Goal: Information Seeking & Learning: Learn about a topic

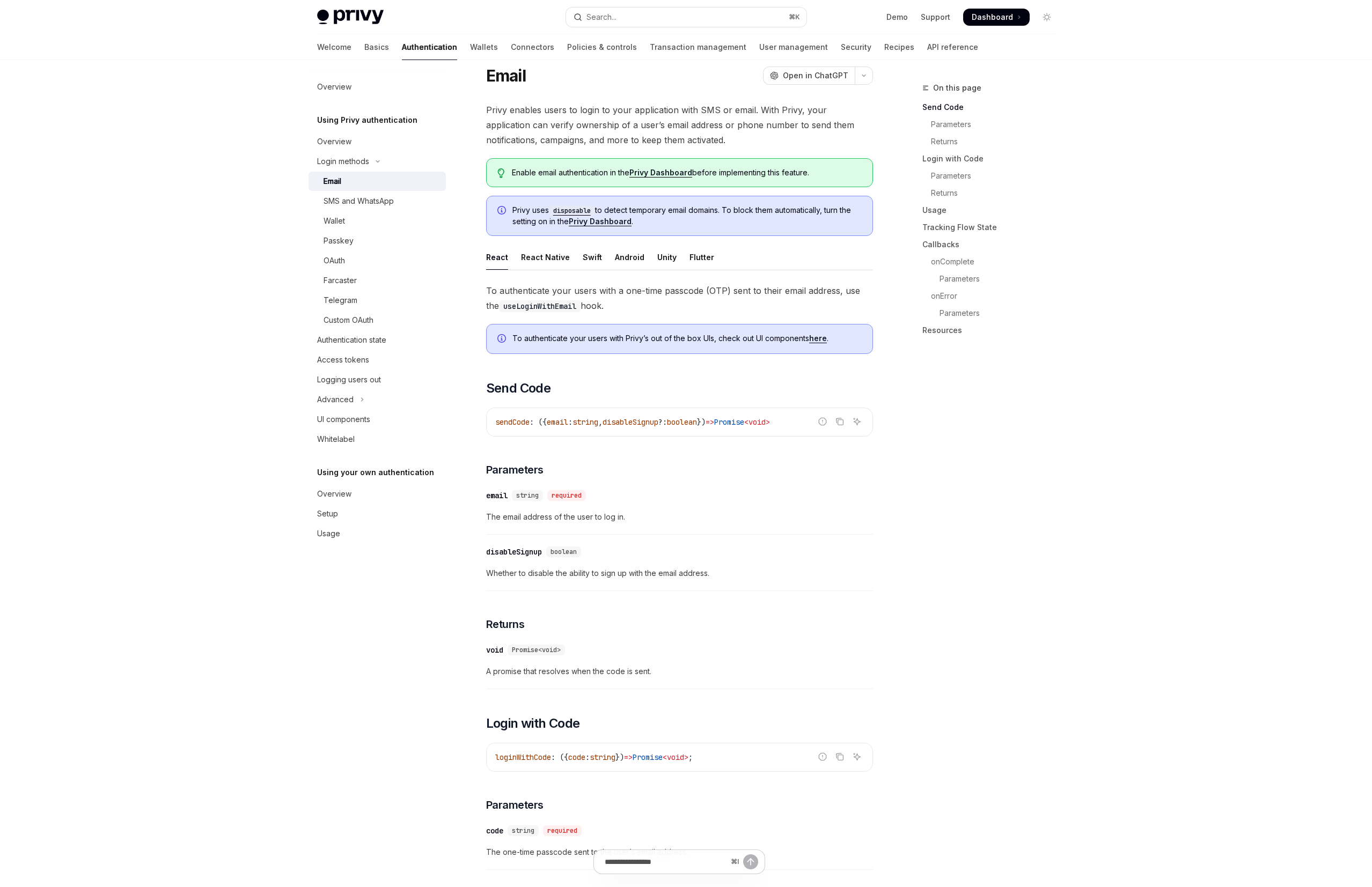
click at [508, 551] on div "disableSignup" at bounding box center [514, 552] width 56 height 11
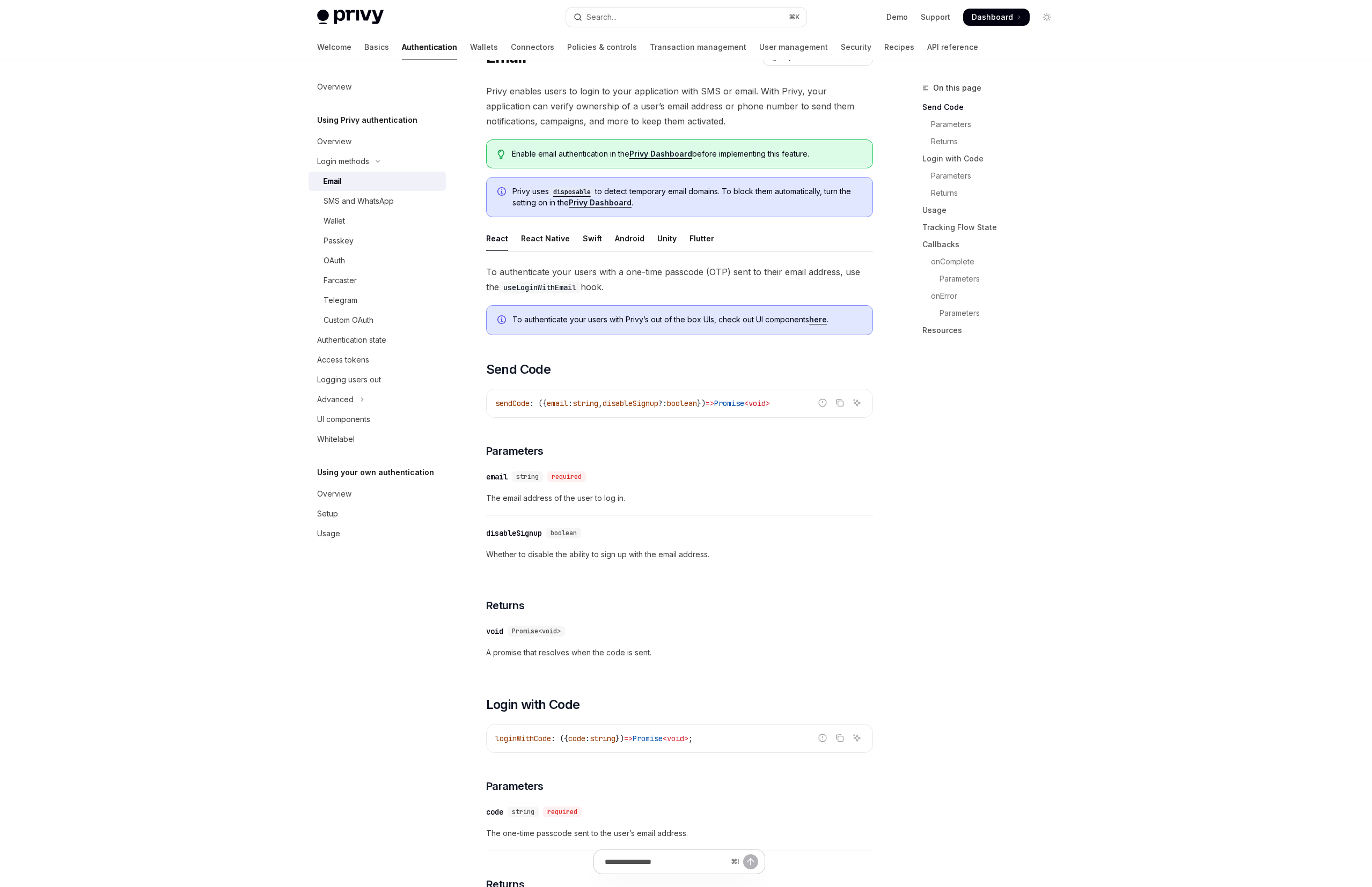
scroll to position [43, 0]
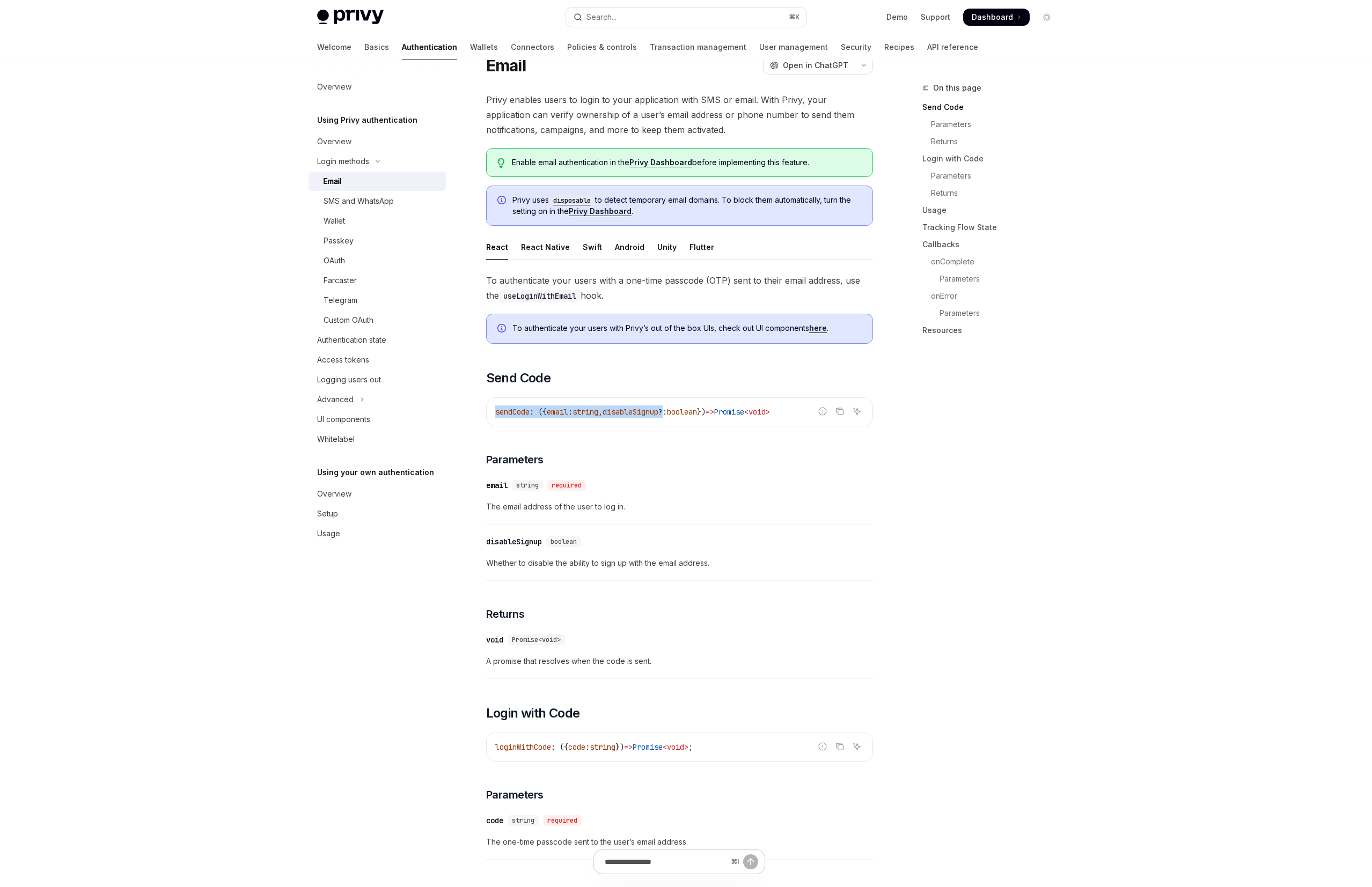
drag, startPoint x: 495, startPoint y: 413, endPoint x: 681, endPoint y: 412, distance: 186.0
click at [681, 412] on span "sendCode : ({ email : string , disableSignup ?: boolean }) => Promise < void >" at bounding box center [632, 412] width 275 height 10
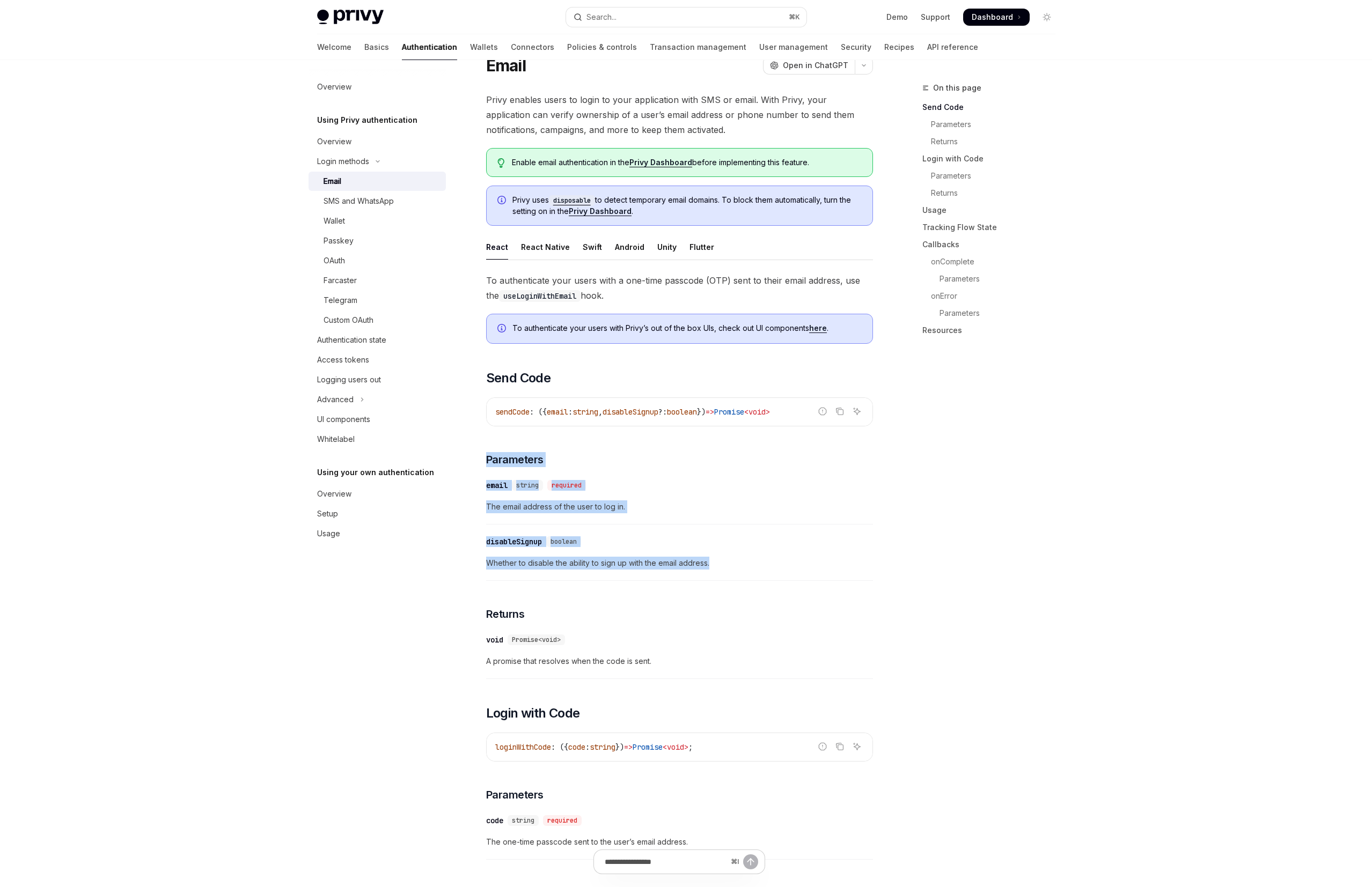
drag, startPoint x: 472, startPoint y: 451, endPoint x: 727, endPoint y: 567, distance: 280.1
click at [742, 558] on span "Whether to disable the ability to sign up with the email address." at bounding box center [679, 563] width 387 height 13
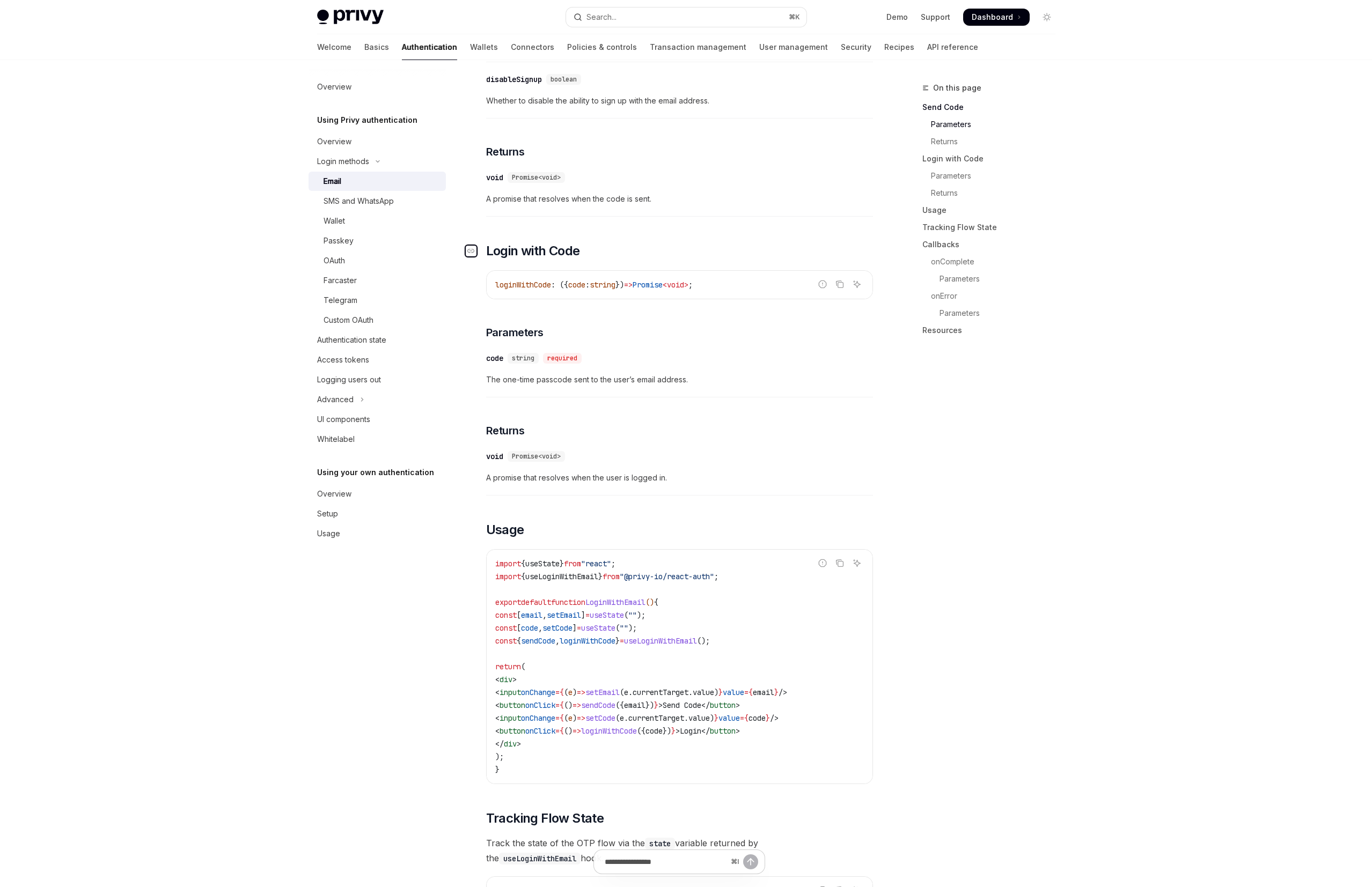
scroll to position [512, 0]
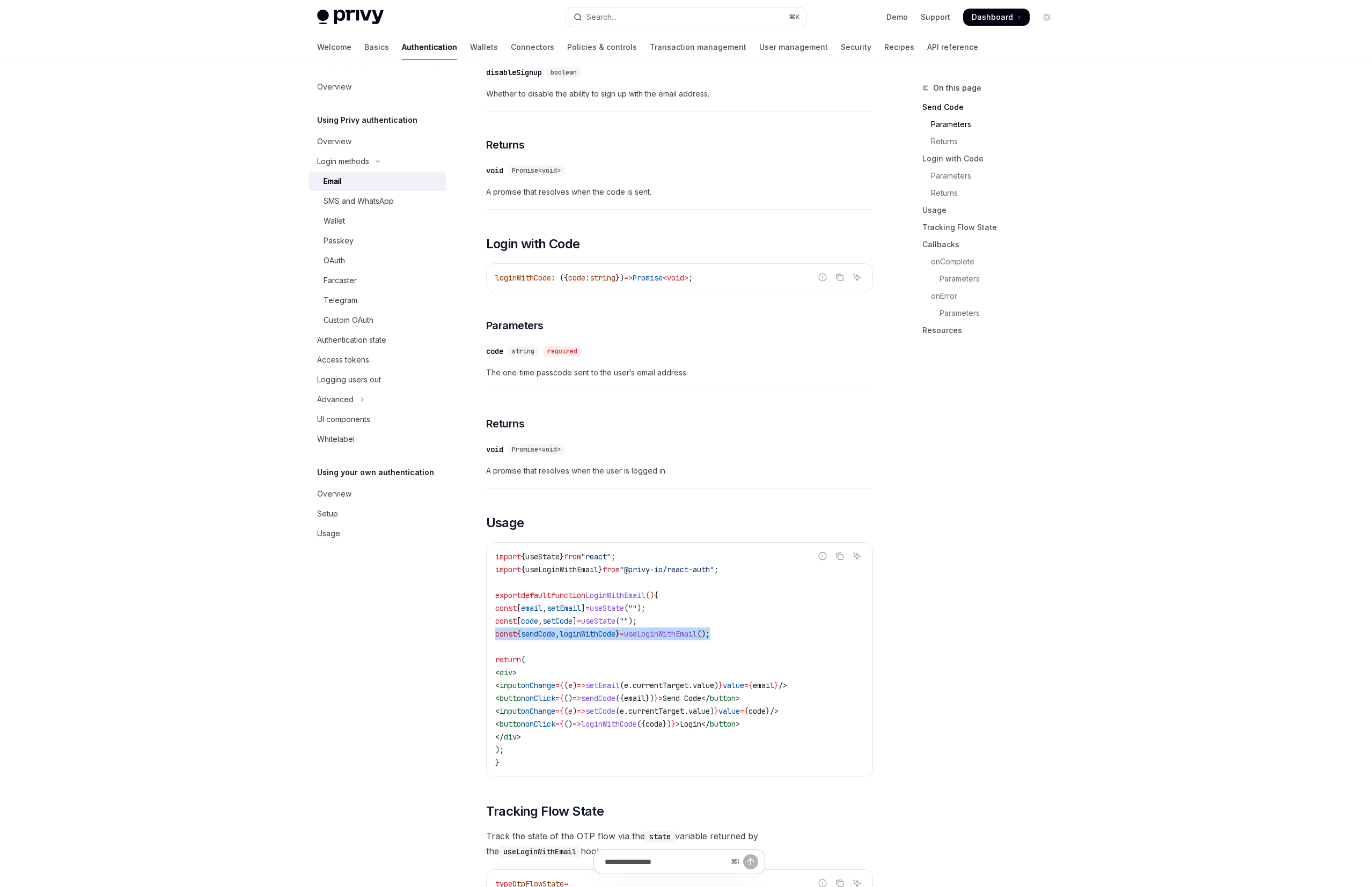
drag, startPoint x: 768, startPoint y: 634, endPoint x: 489, endPoint y: 635, distance: 279.0
click at [489, 635] on div "import { useState } from "react" ; import { useLoginWithEmail } from "@privy-io…" at bounding box center [679, 659] width 386 height 234
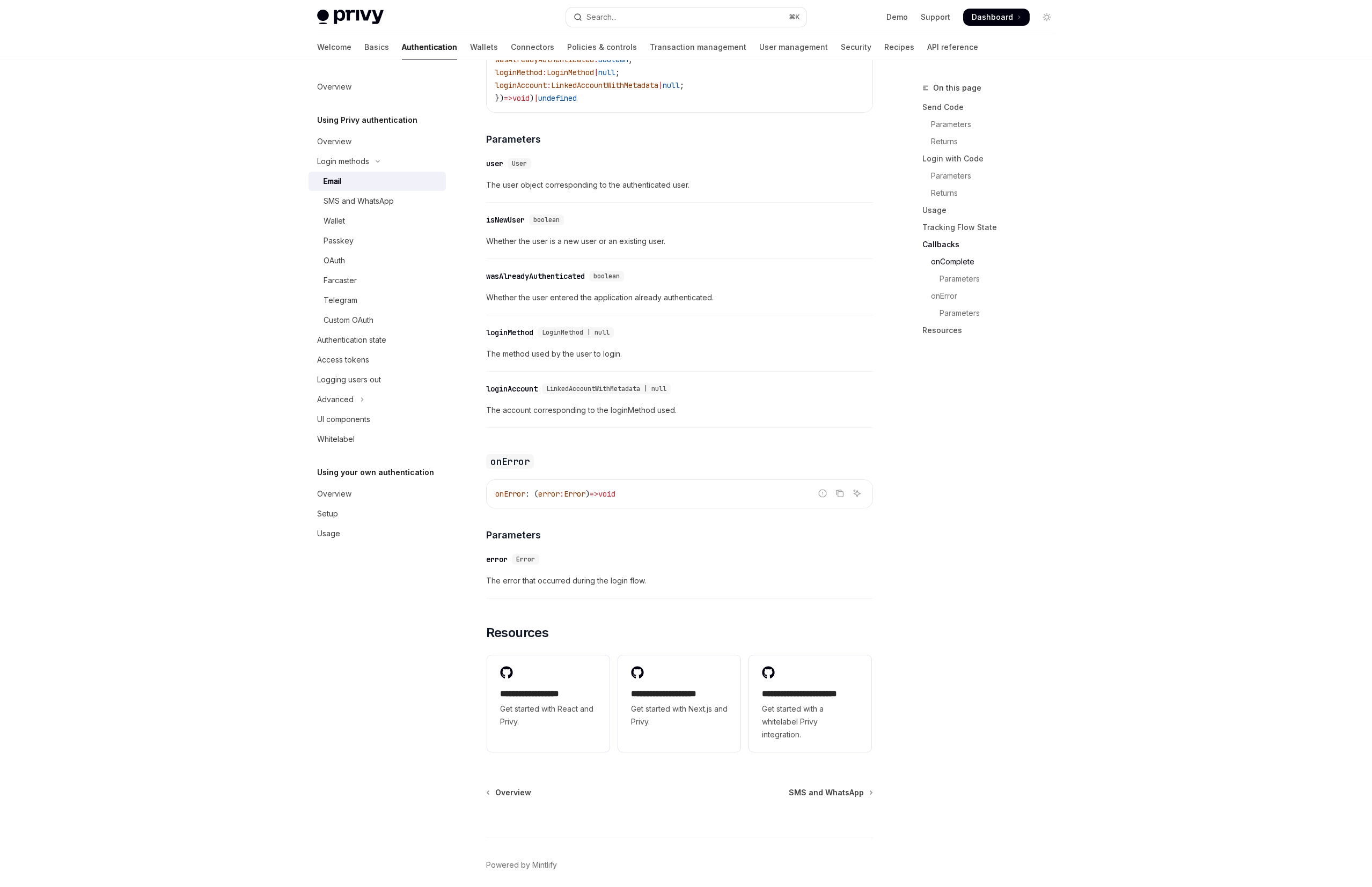
scroll to position [1785, 0]
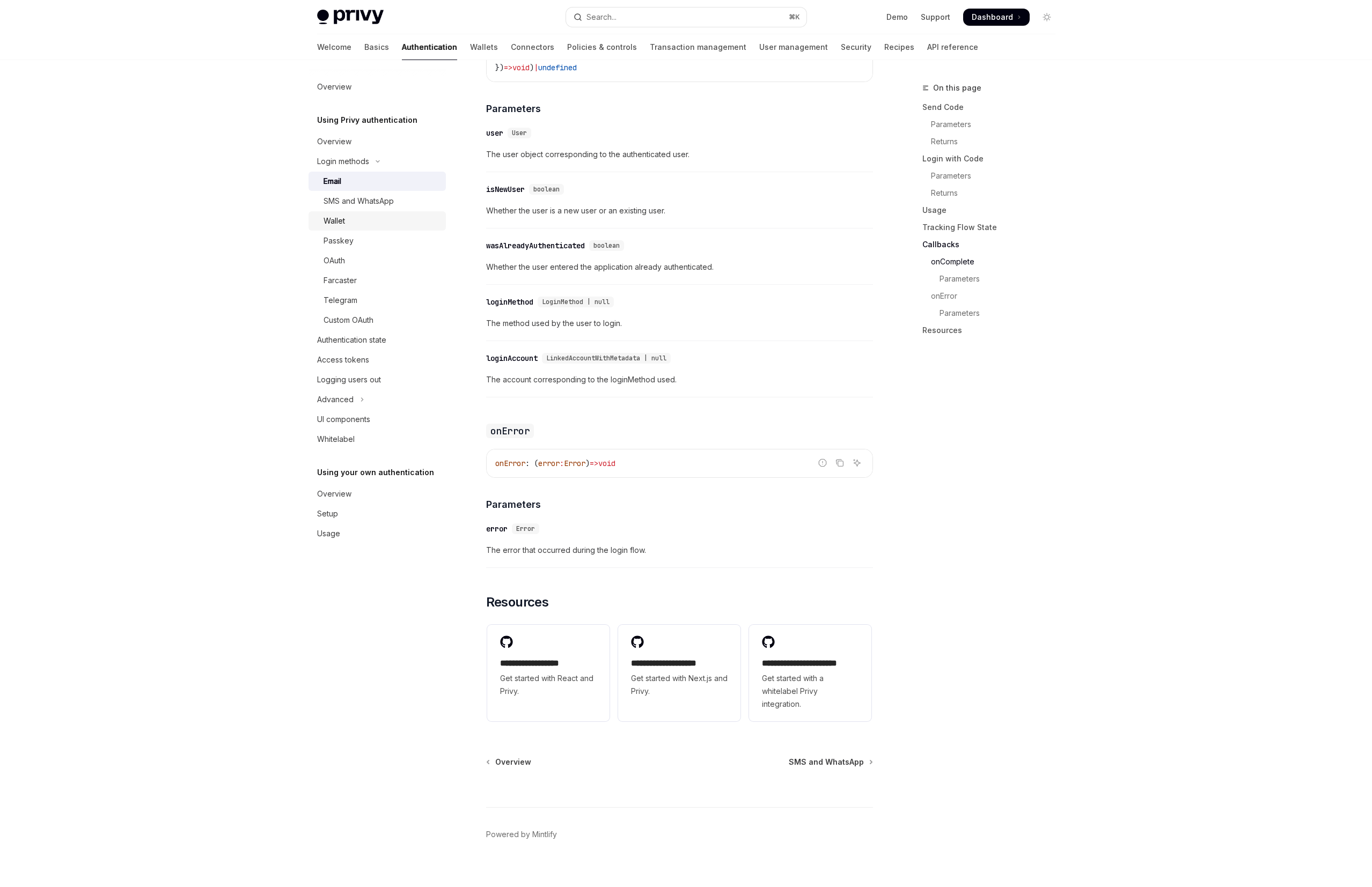
click at [347, 222] on div "Wallet" at bounding box center [382, 221] width 116 height 13
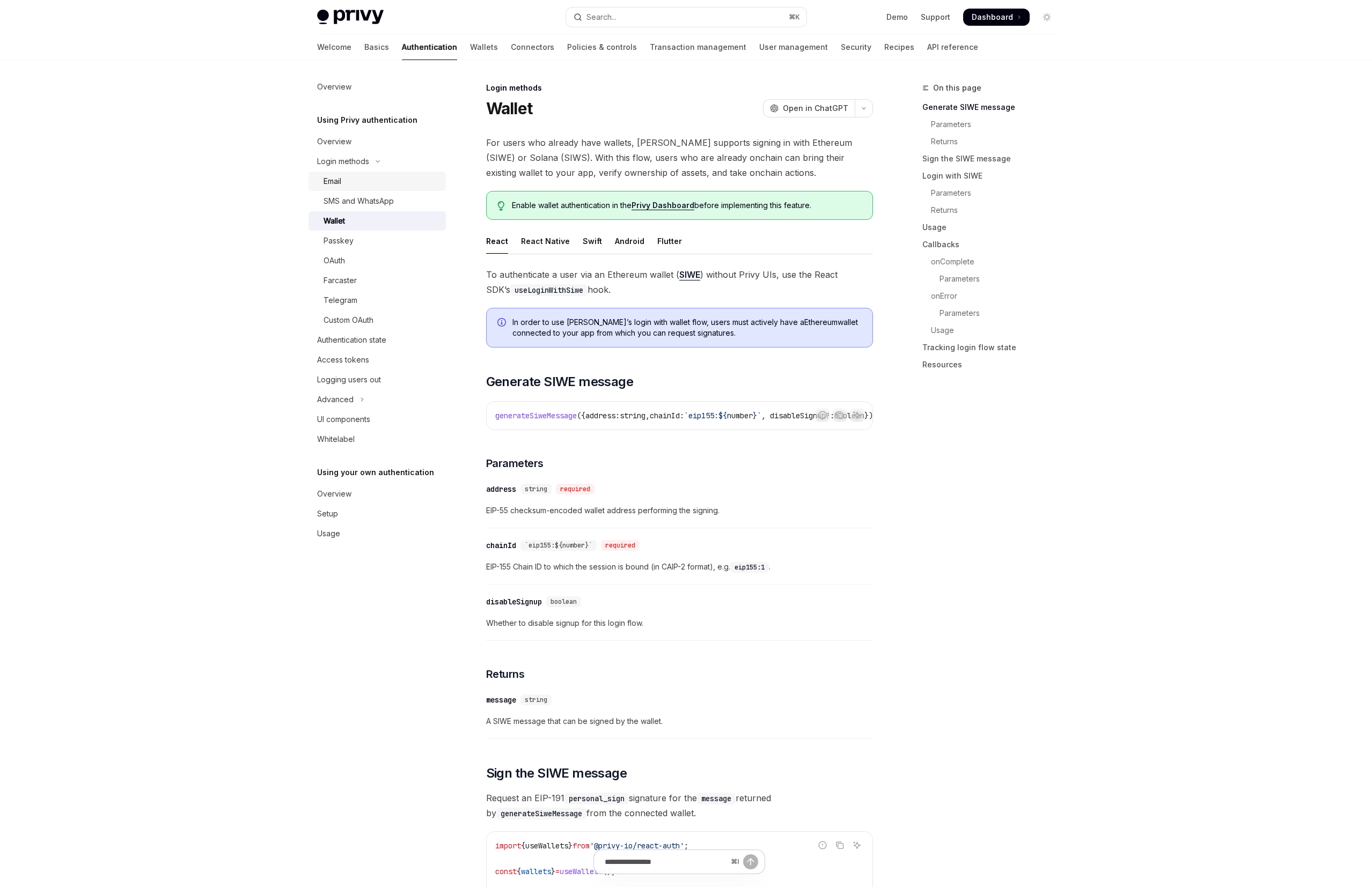
click at [401, 183] on div "Email" at bounding box center [382, 181] width 116 height 13
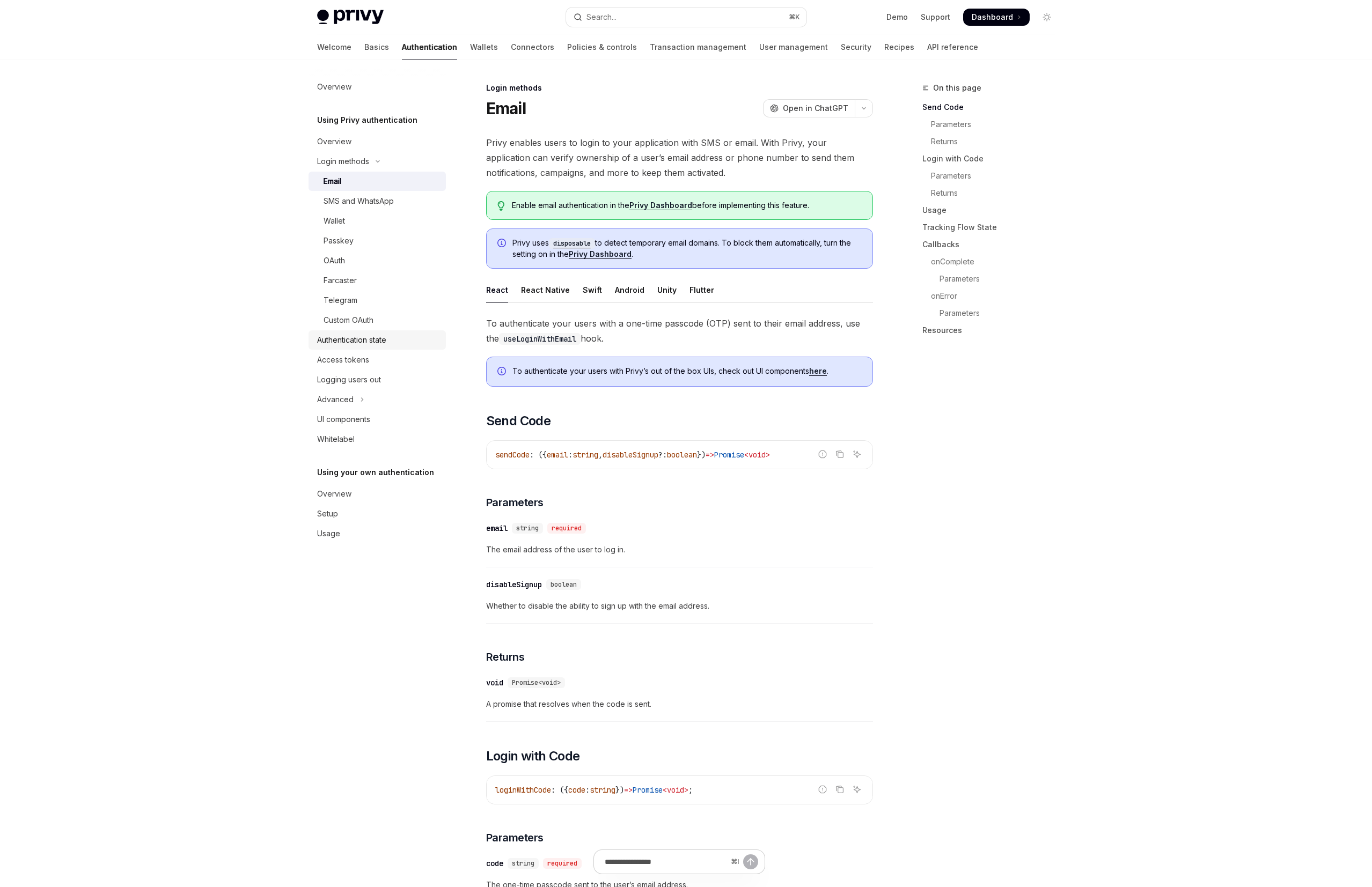
click at [346, 339] on div "Authentication state" at bounding box center [352, 340] width 69 height 13
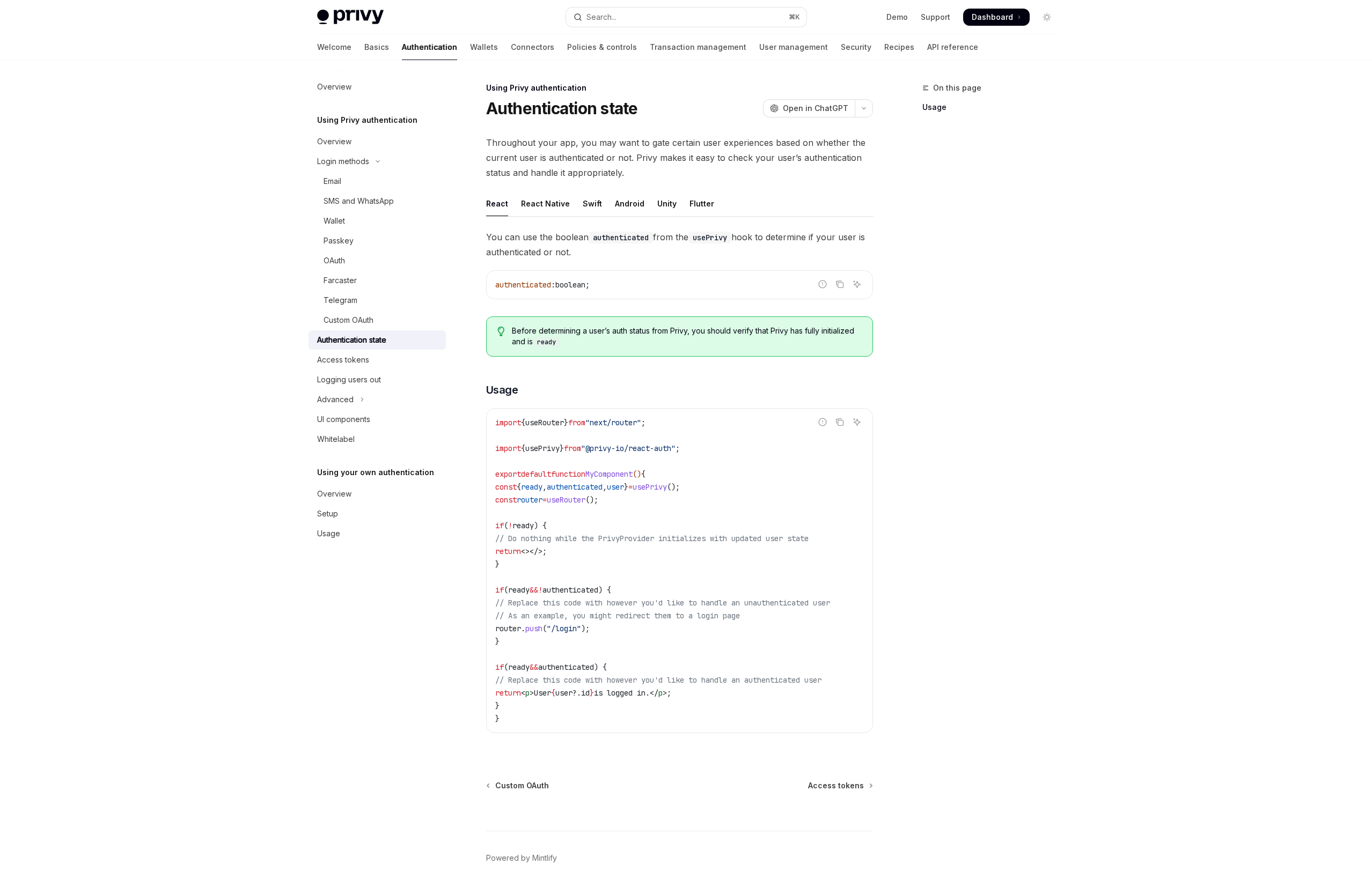
scroll to position [40, 0]
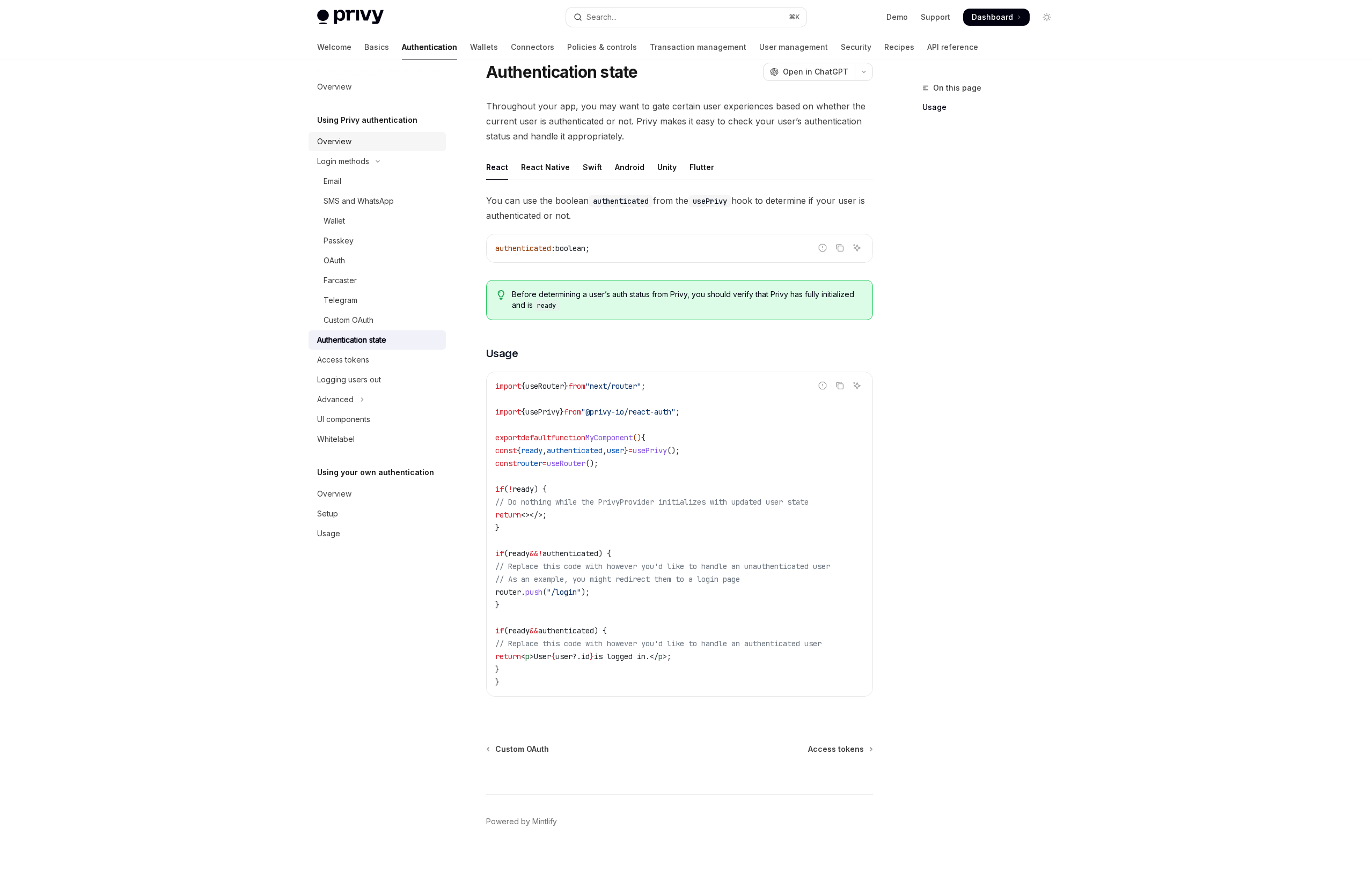
click at [376, 148] on link "Overview" at bounding box center [377, 142] width 137 height 19
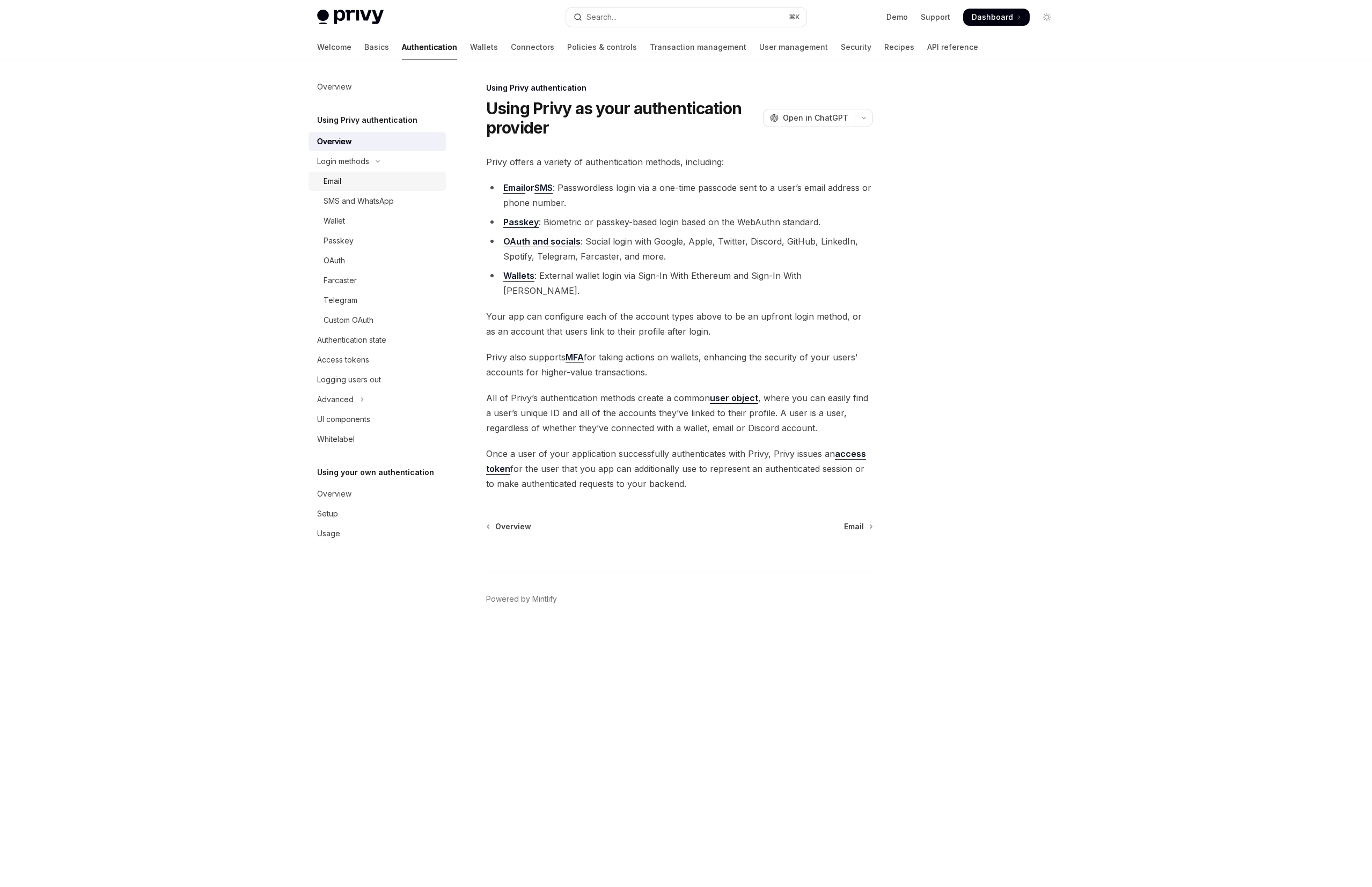
click at [386, 180] on div "Email" at bounding box center [382, 181] width 116 height 13
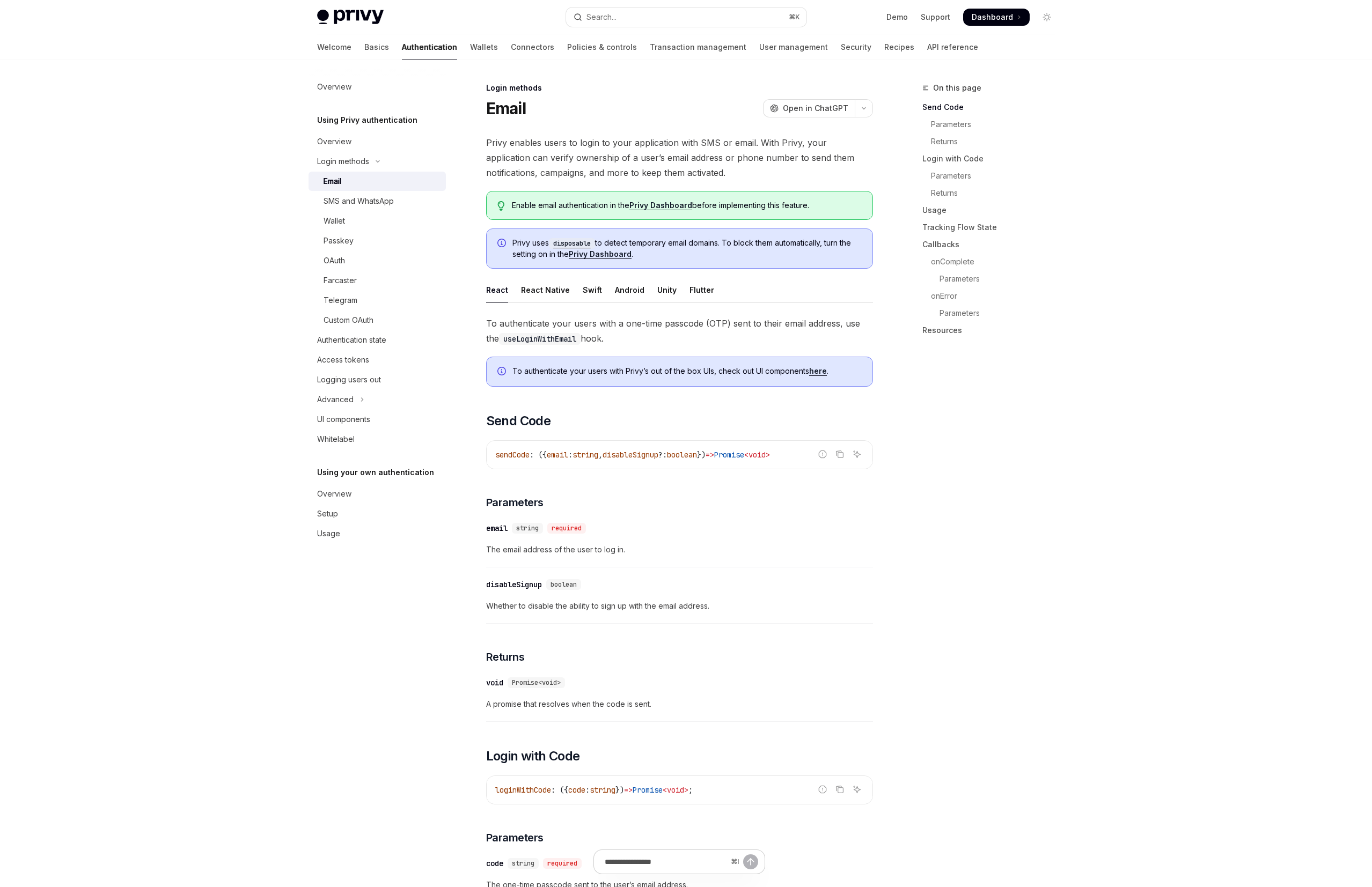
click at [822, 370] on link "here" at bounding box center [818, 371] width 18 height 10
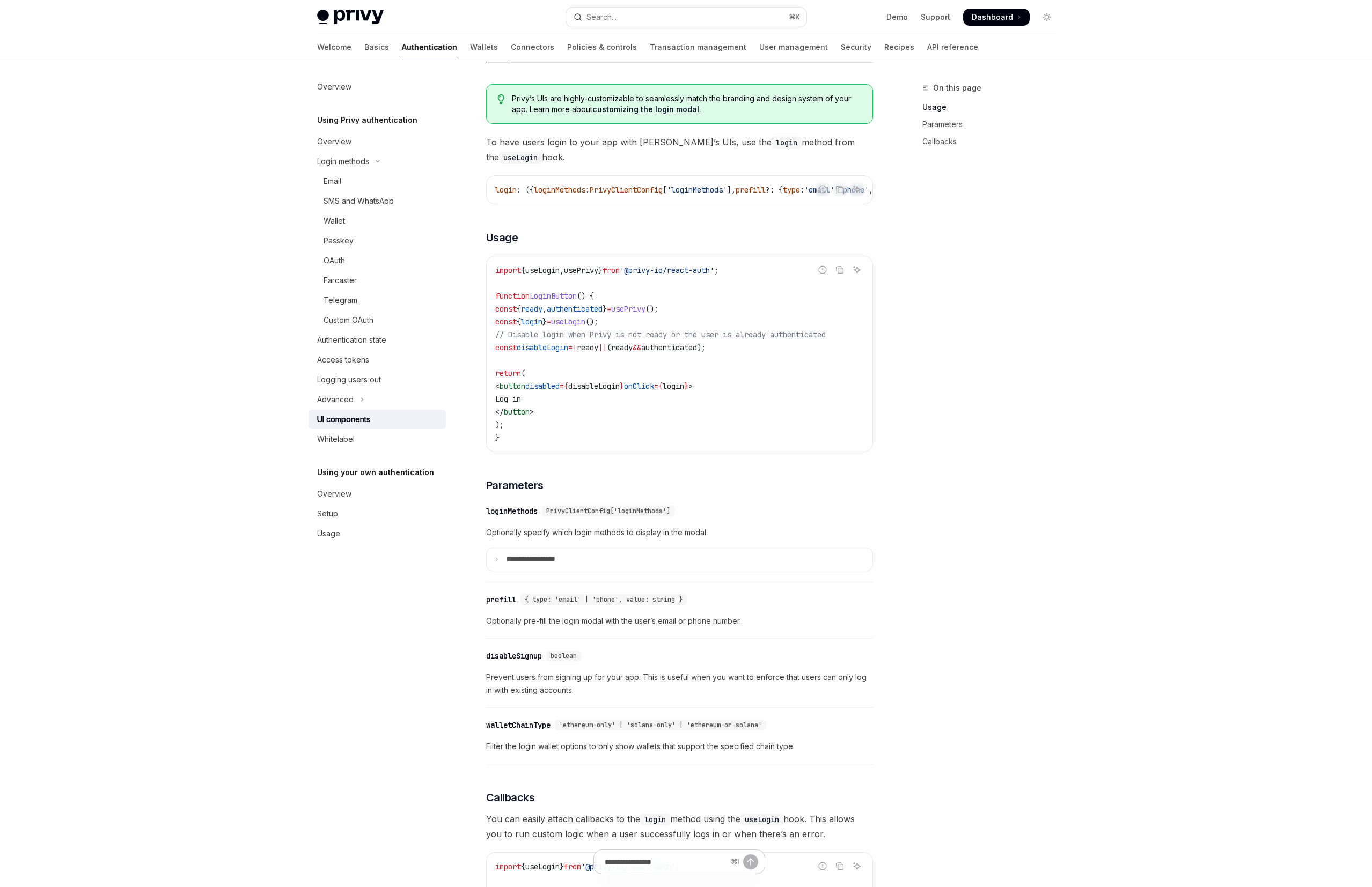
scroll to position [549, 0]
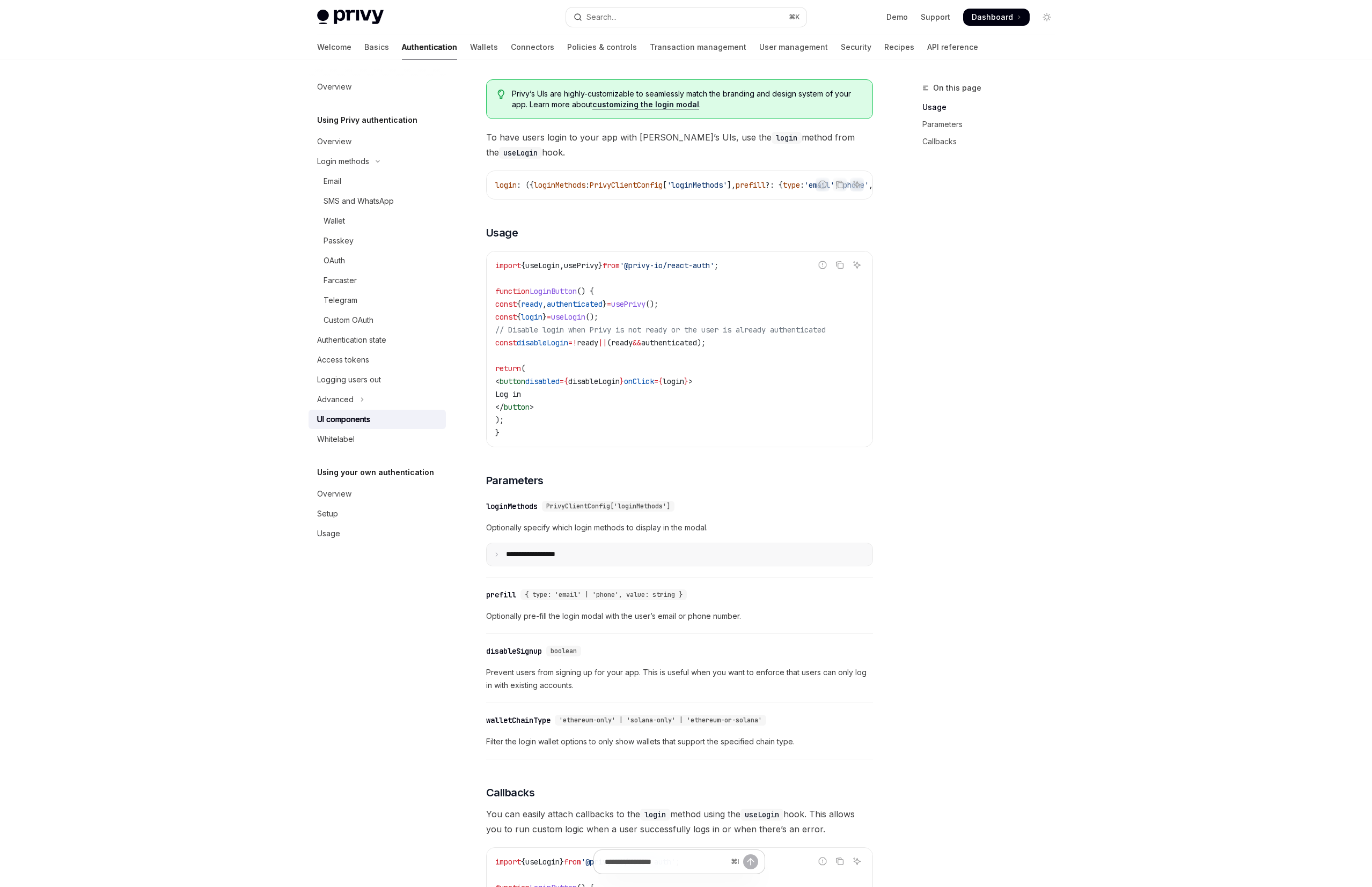
click at [561, 559] on p "**********" at bounding box center [543, 554] width 75 height 10
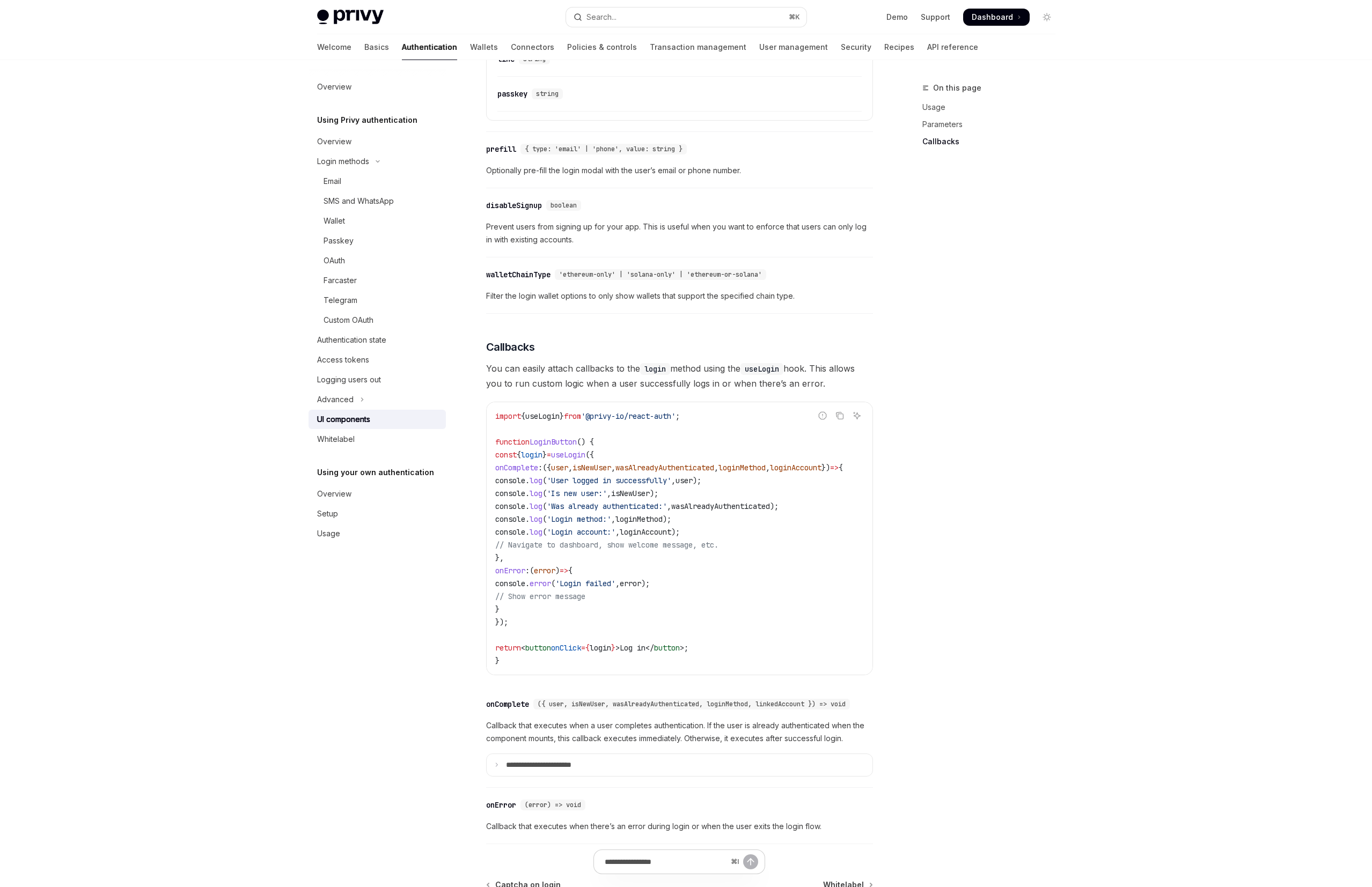
scroll to position [1581, 0]
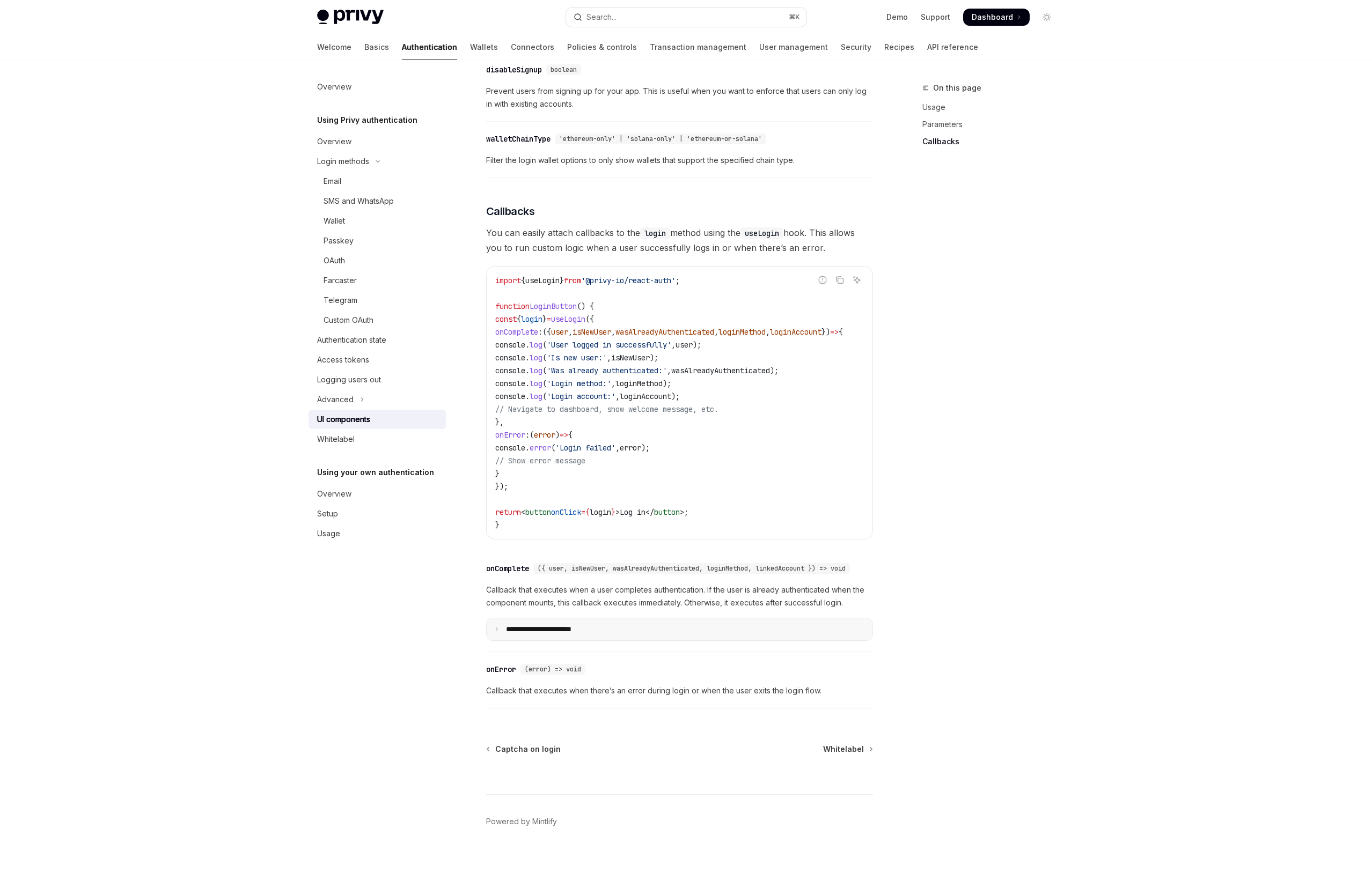
click at [587, 629] on p "**********" at bounding box center [553, 629] width 95 height 10
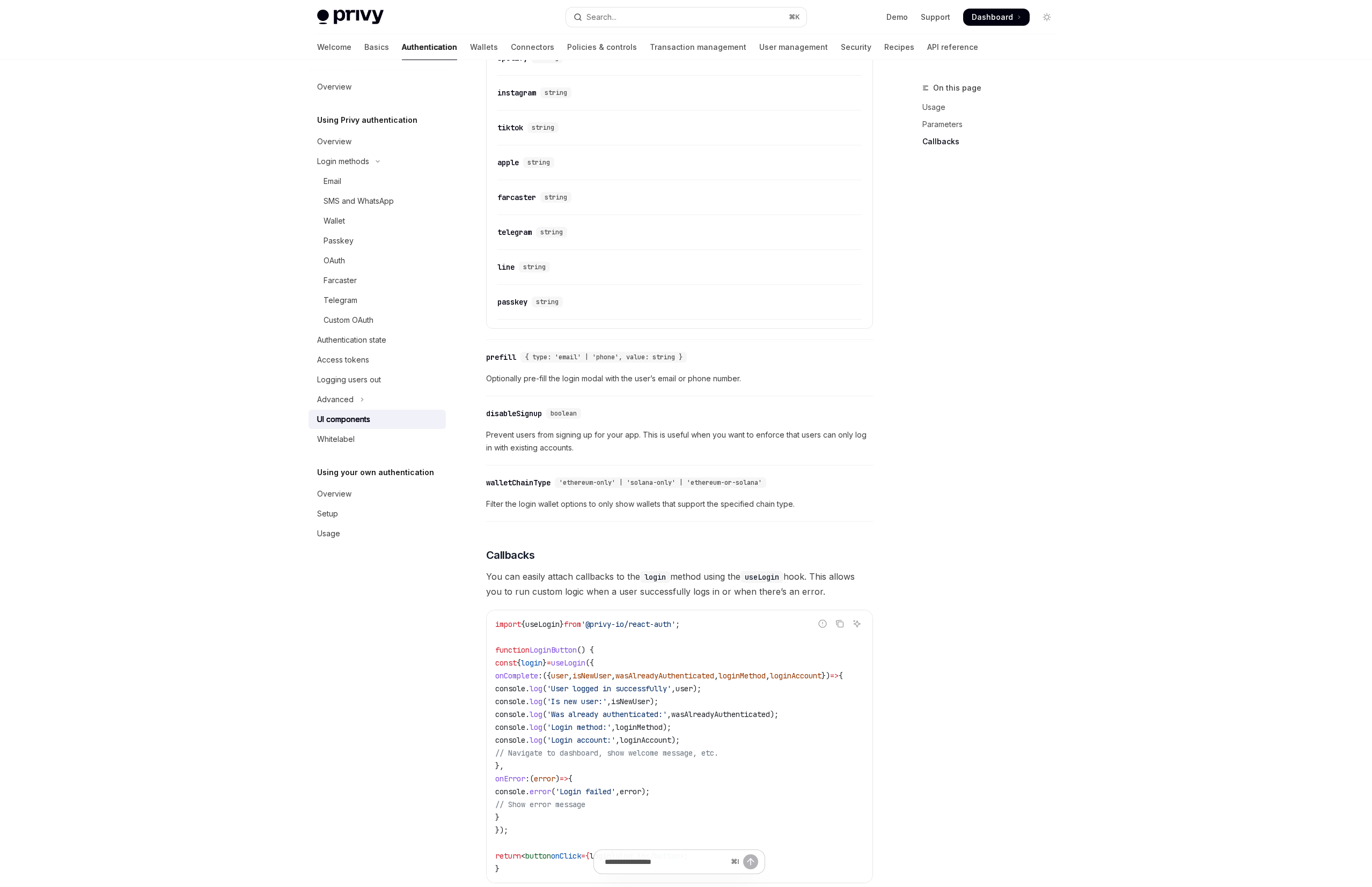
scroll to position [1355, 0]
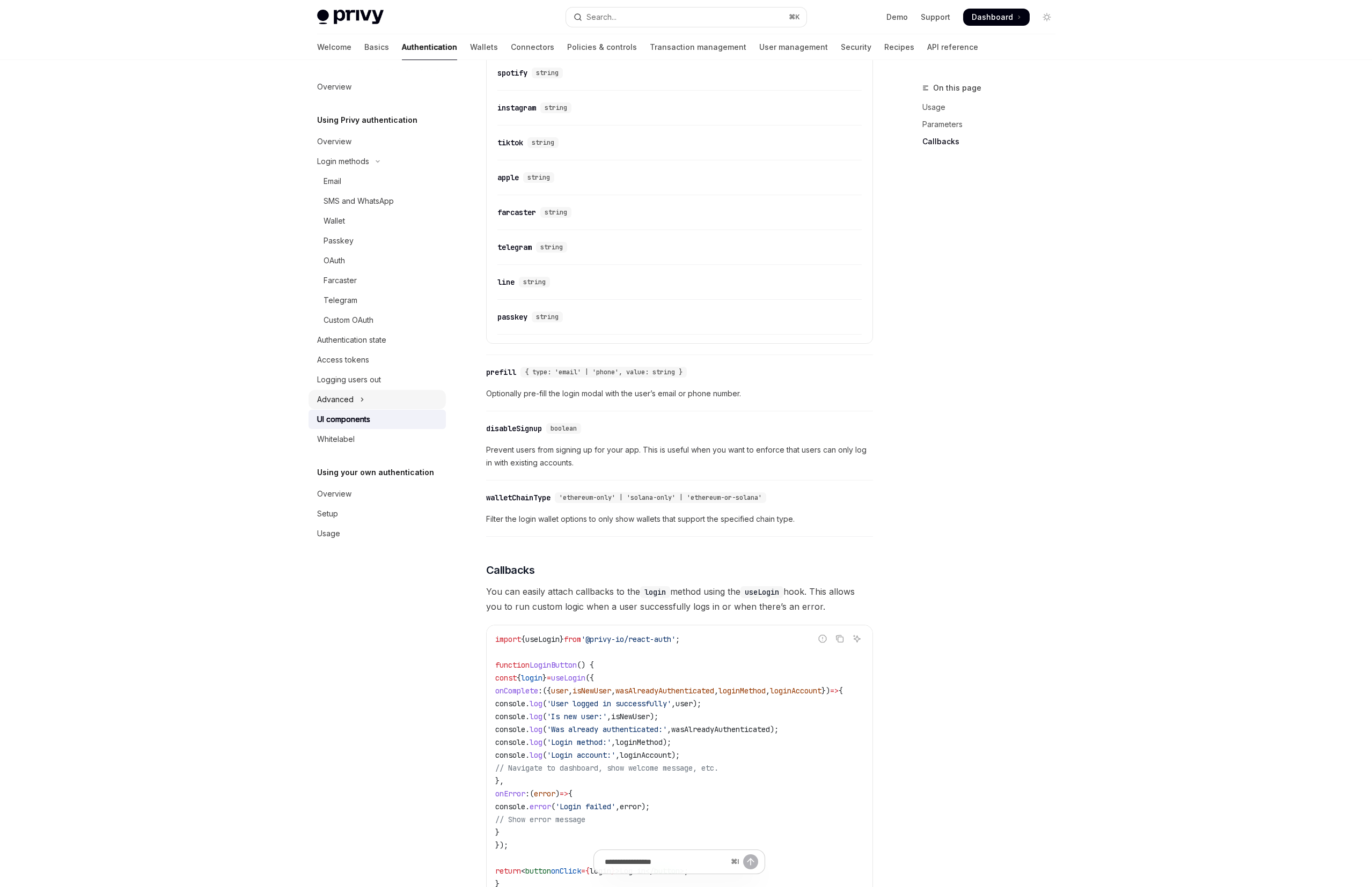
click at [390, 403] on button "Advanced" at bounding box center [377, 399] width 137 height 19
click at [372, 422] on button "MFA" at bounding box center [377, 419] width 137 height 19
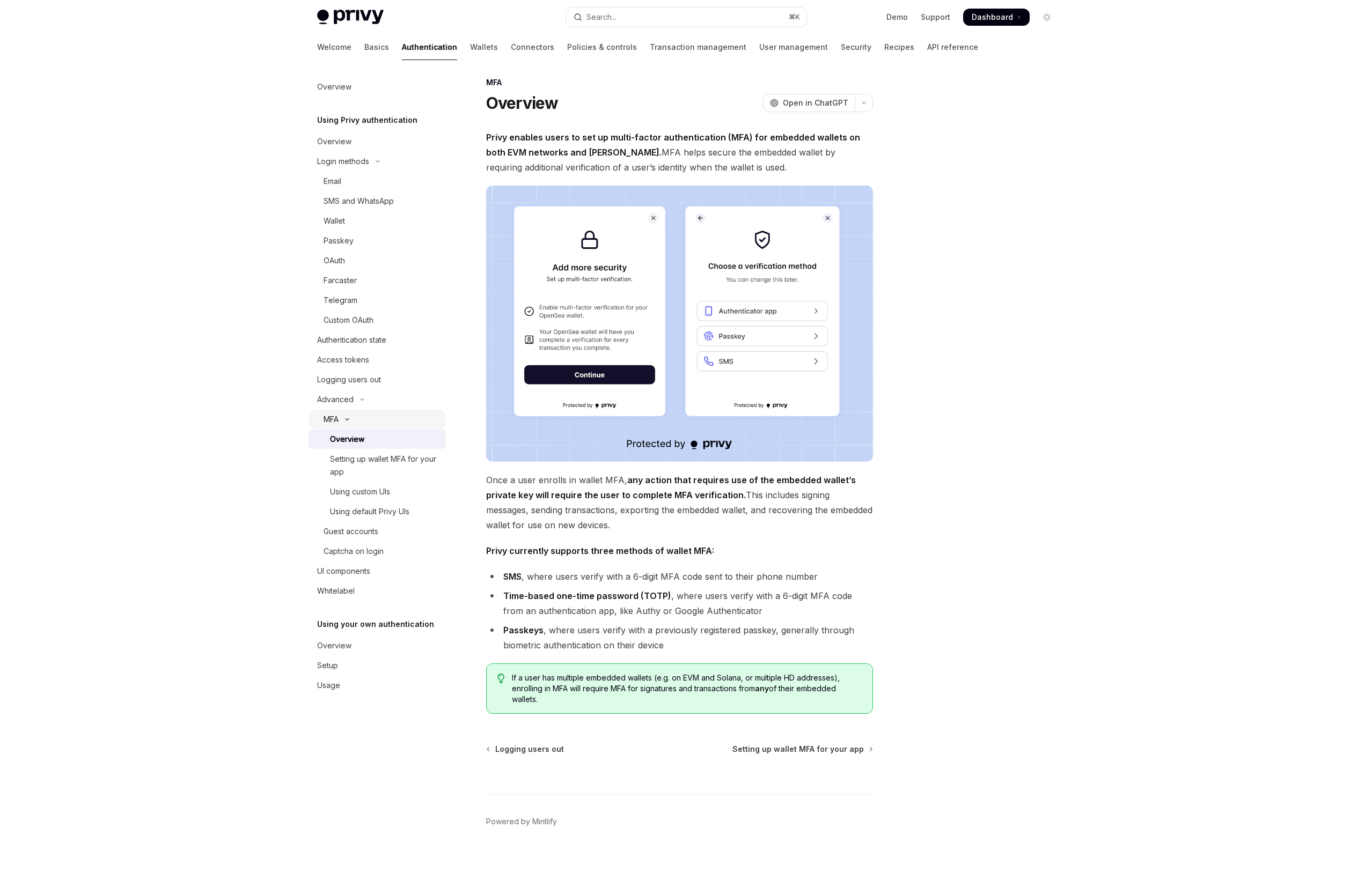
scroll to position [5, 0]
click at [396, 178] on div "Email" at bounding box center [382, 181] width 116 height 13
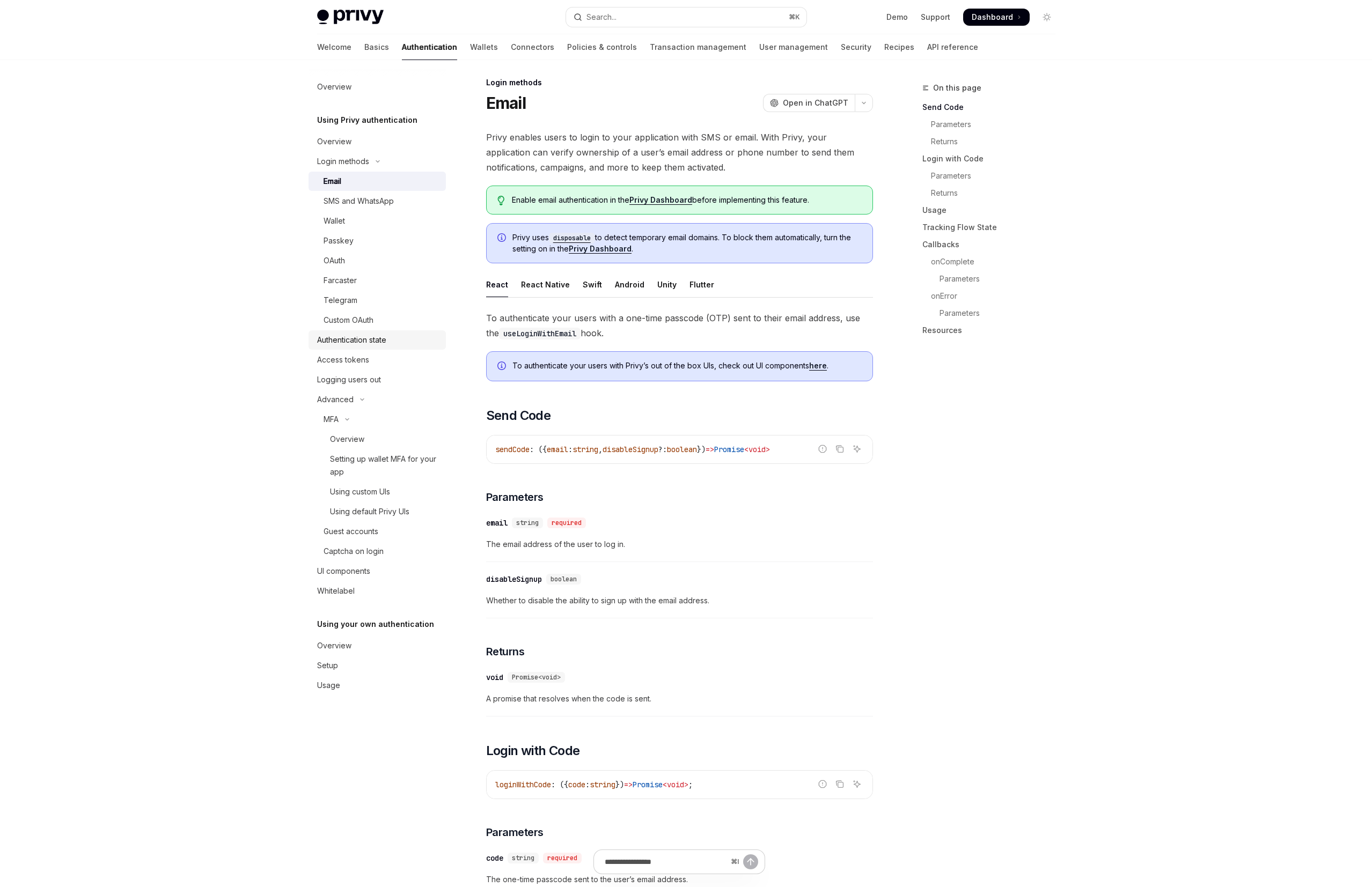
click at [373, 339] on div "Authentication state" at bounding box center [352, 340] width 69 height 13
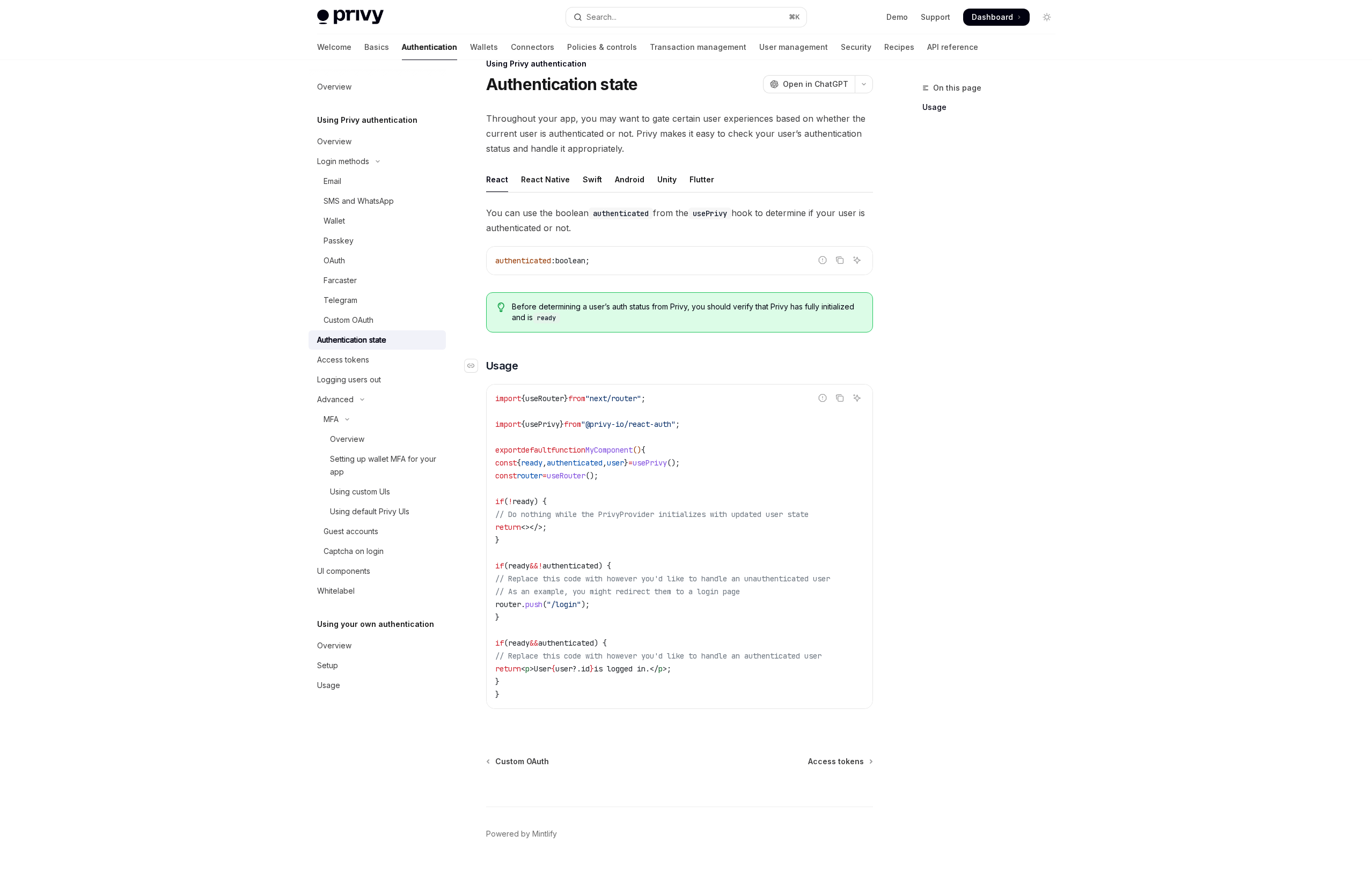
scroll to position [40, 0]
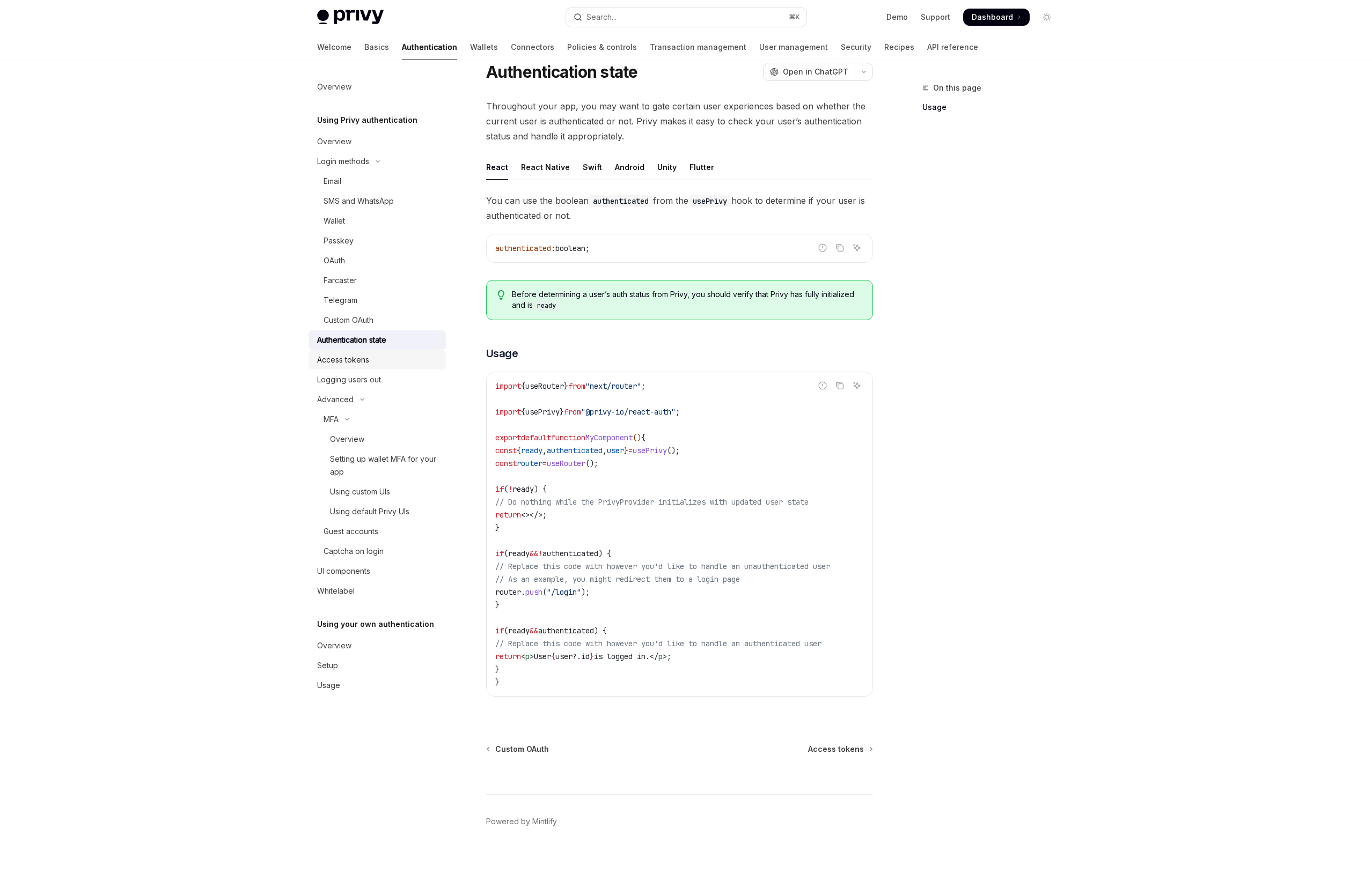
click at [366, 361] on div "Access tokens" at bounding box center [343, 360] width 52 height 13
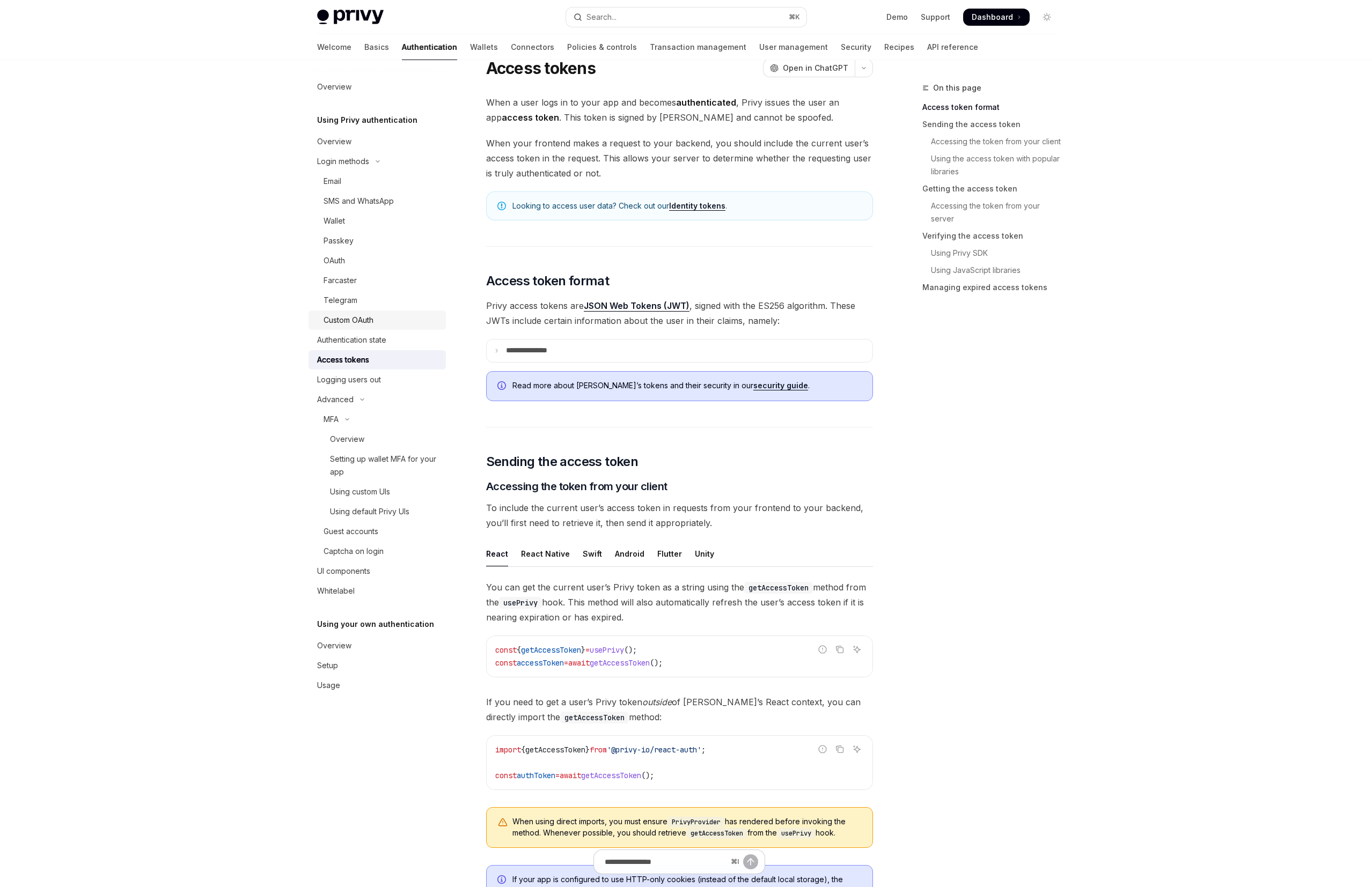
click at [370, 319] on div "Custom OAuth" at bounding box center [349, 320] width 50 height 13
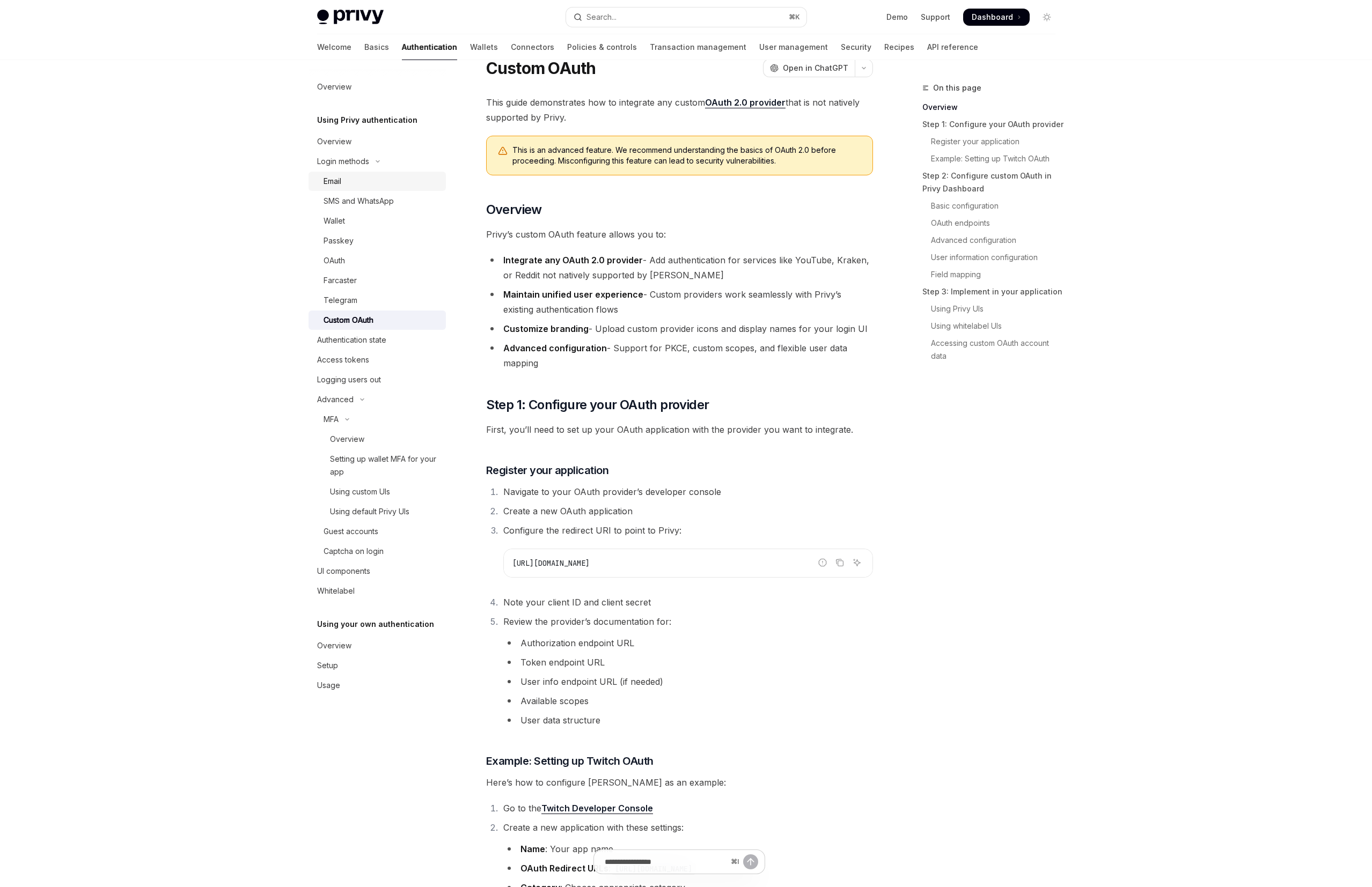
click at [357, 182] on div "Email" at bounding box center [382, 181] width 116 height 13
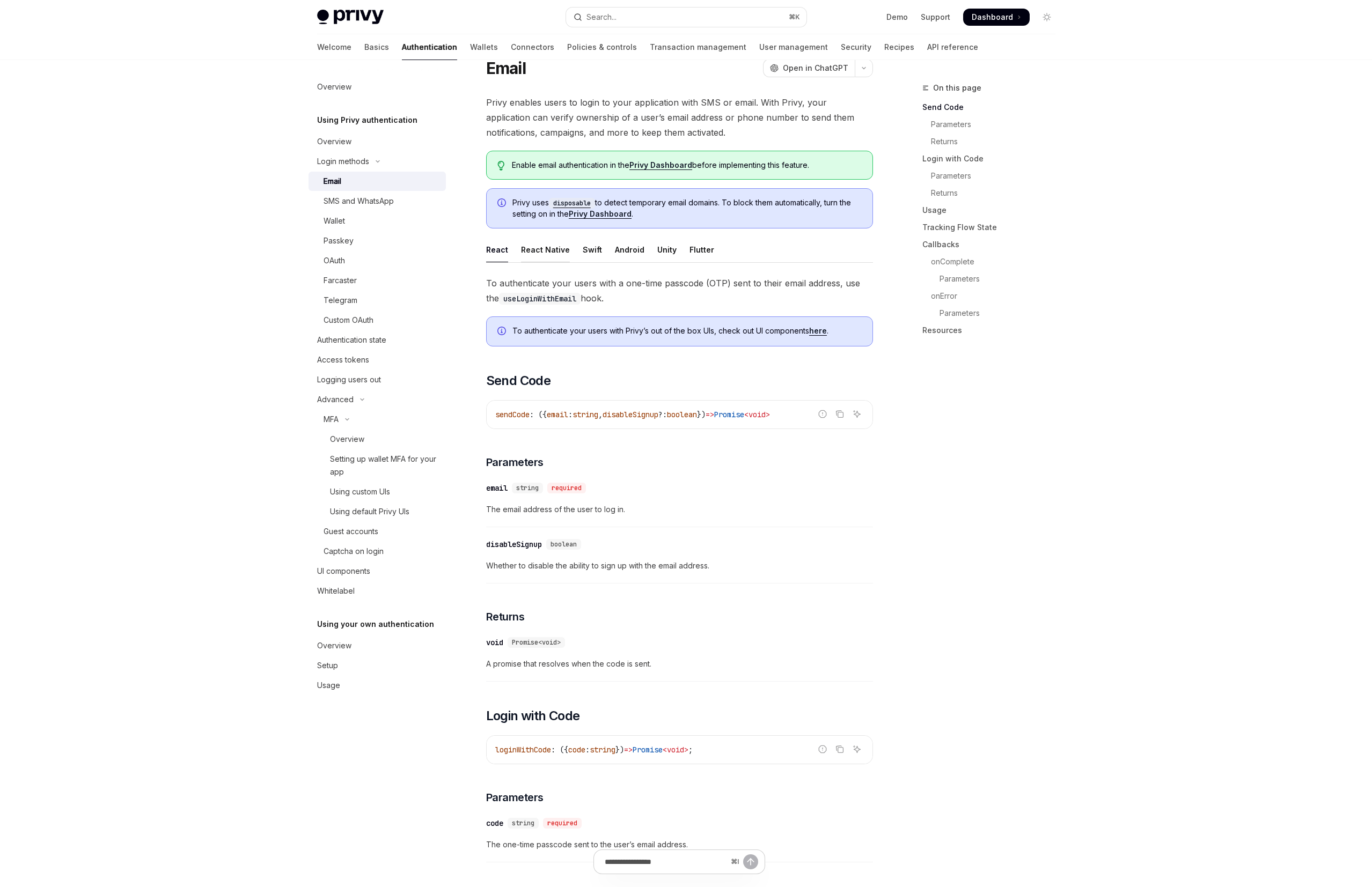
click at [545, 250] on div "React Native" at bounding box center [545, 250] width 49 height 25
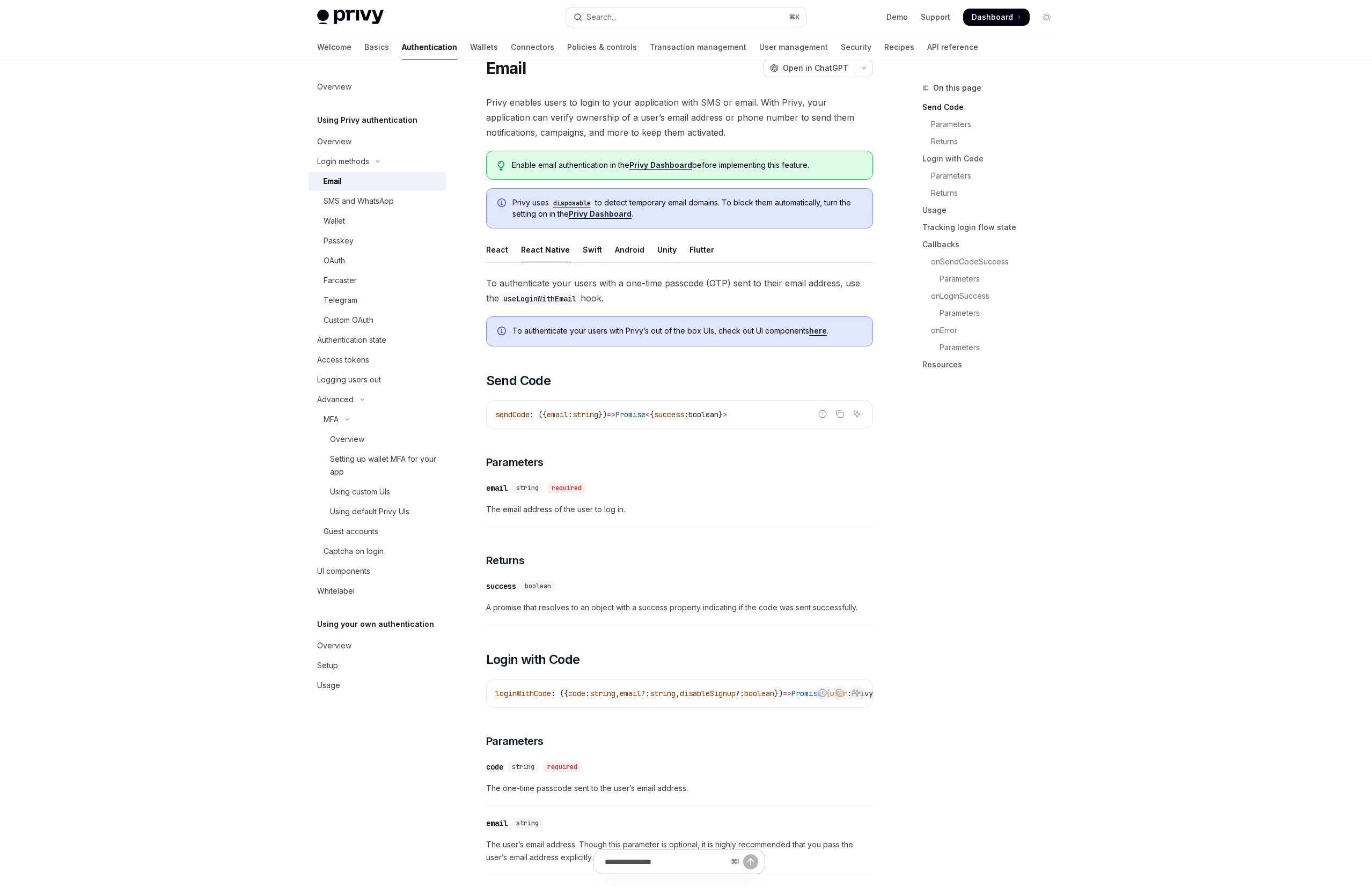
click at [583, 250] on div "Swift" at bounding box center [592, 250] width 19 height 25
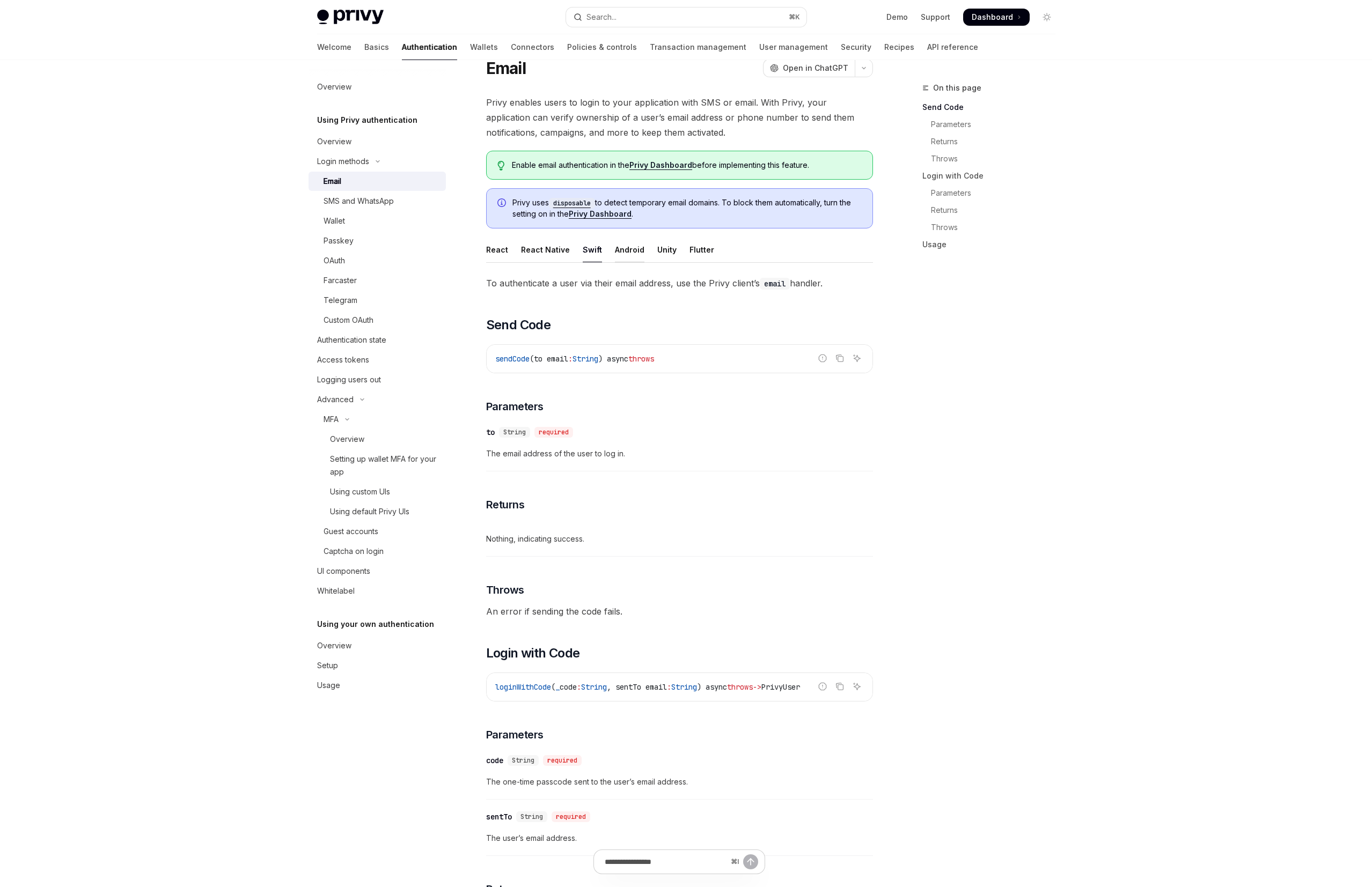
click at [636, 251] on div "Android" at bounding box center [629, 250] width 30 height 25
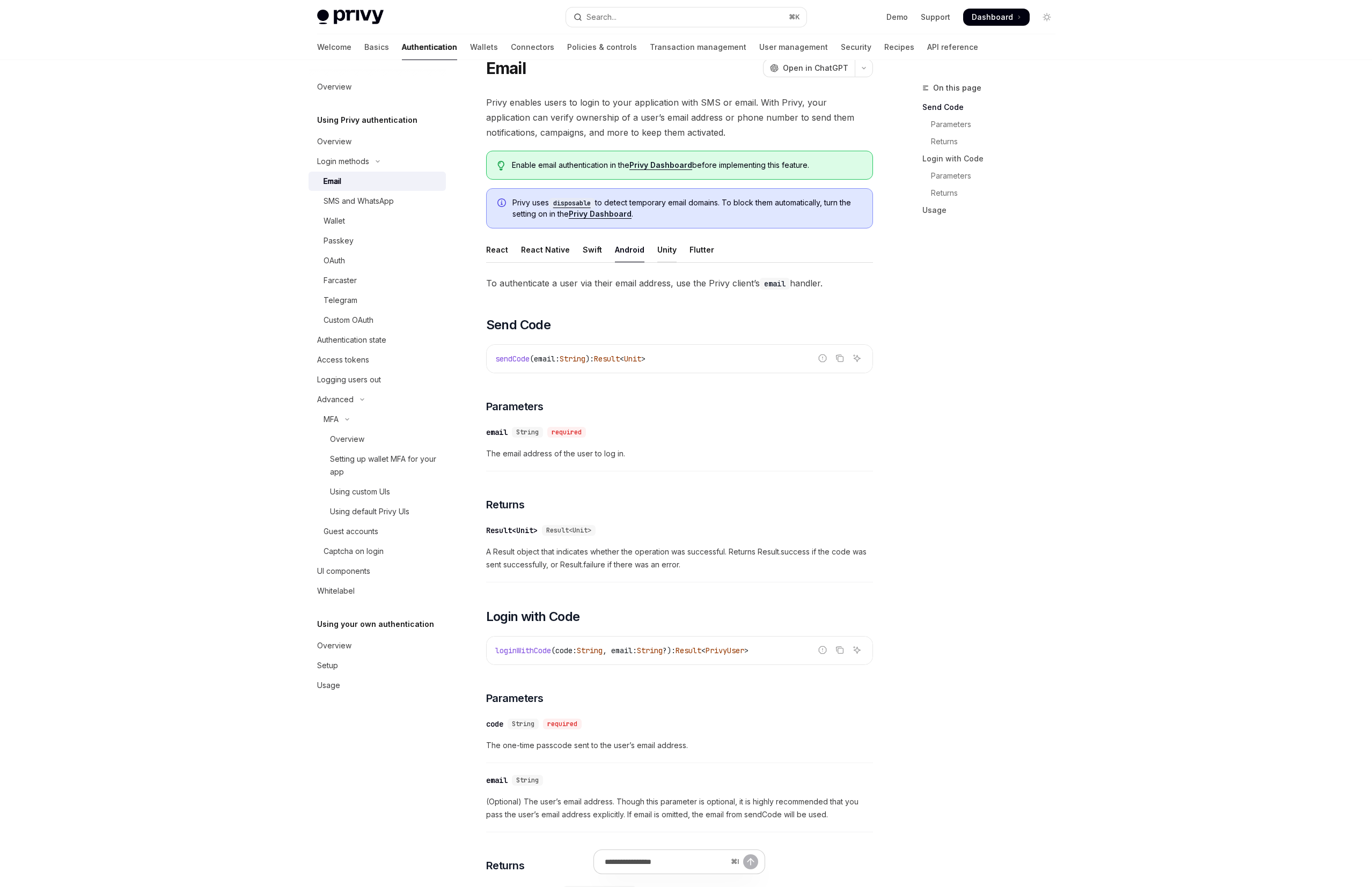
click at [671, 252] on div "Unity" at bounding box center [667, 250] width 19 height 25
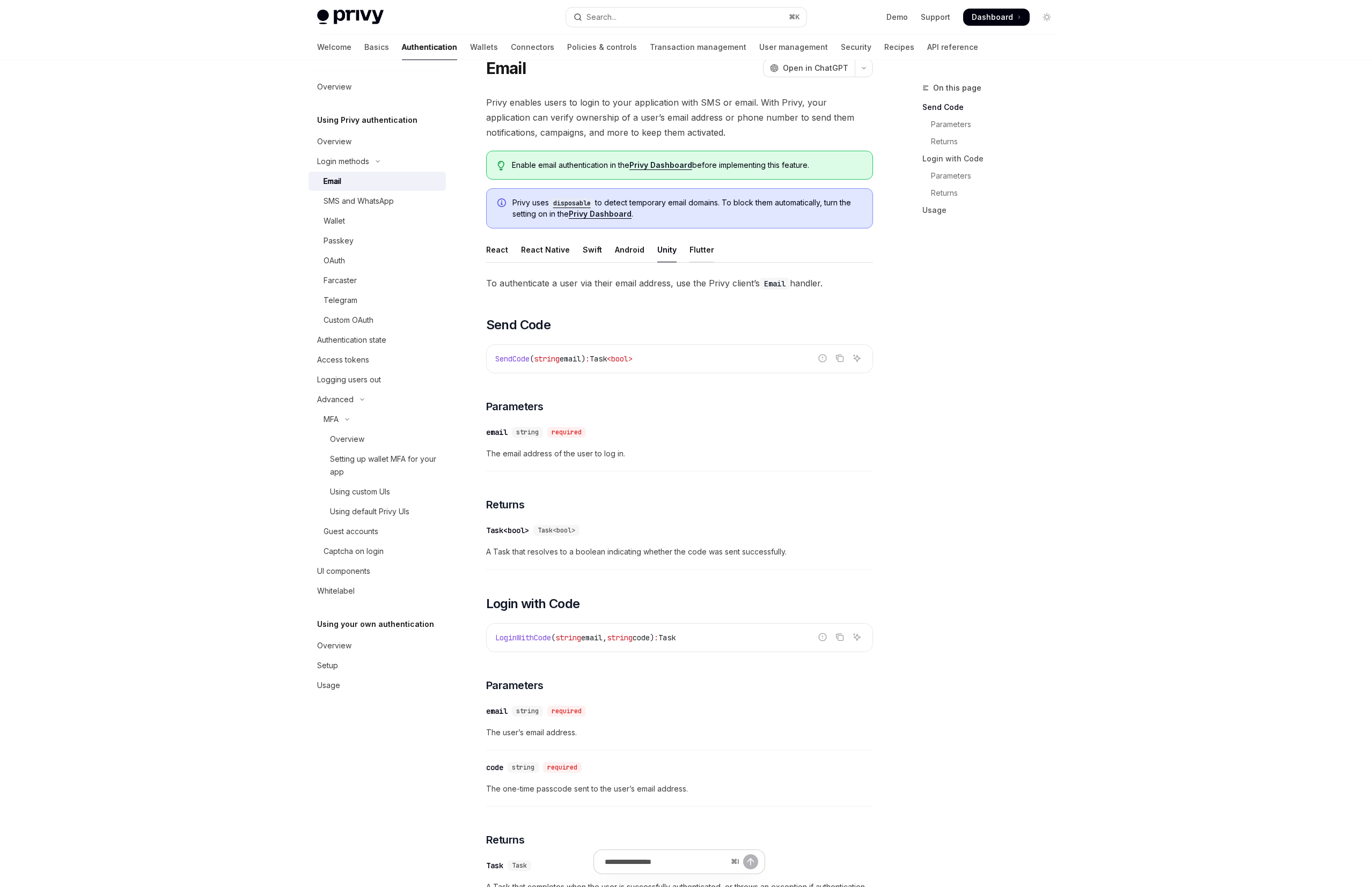
click at [702, 252] on div "Flutter" at bounding box center [702, 250] width 24 height 25
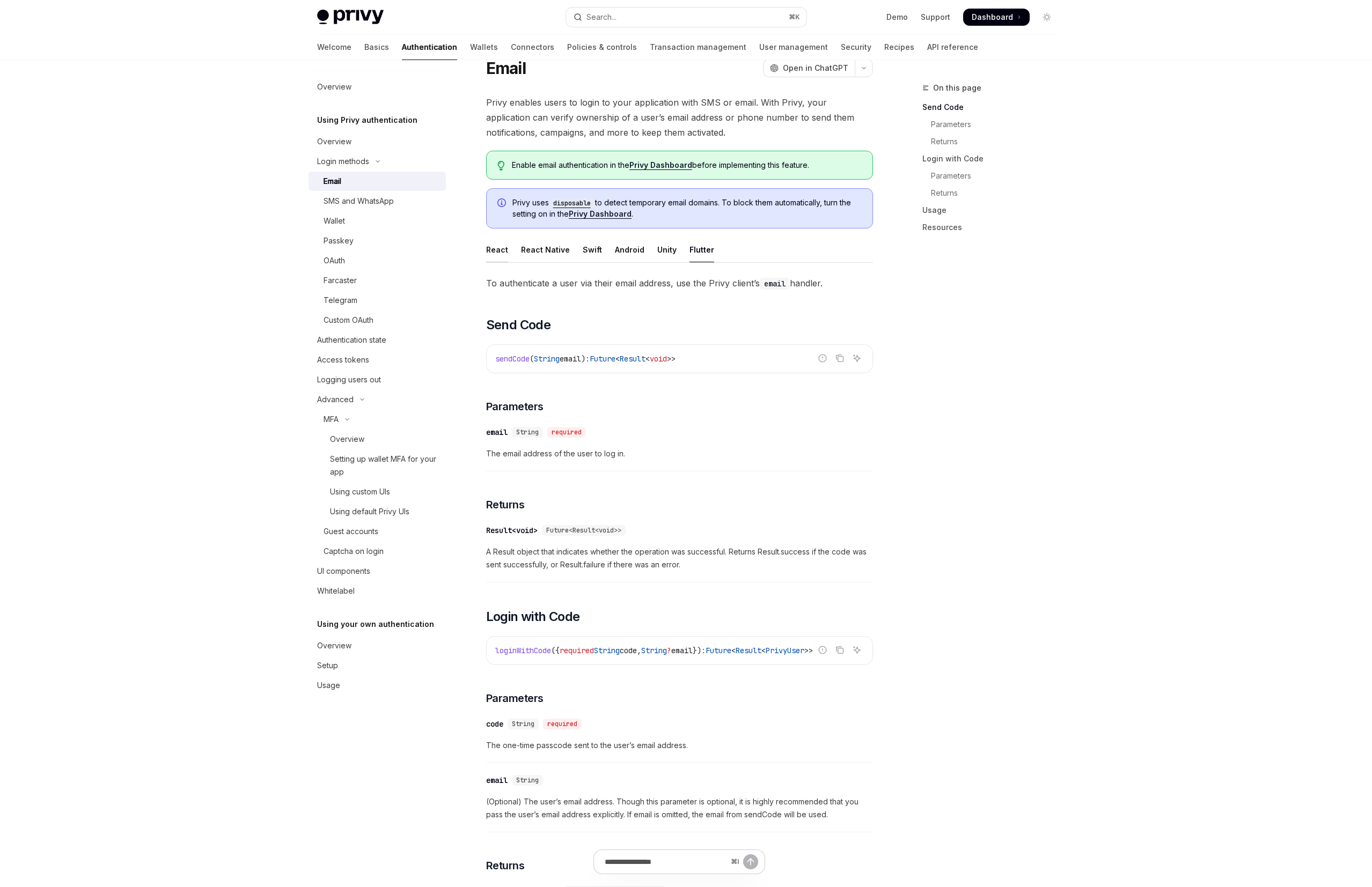
click at [497, 249] on div "React" at bounding box center [497, 250] width 22 height 25
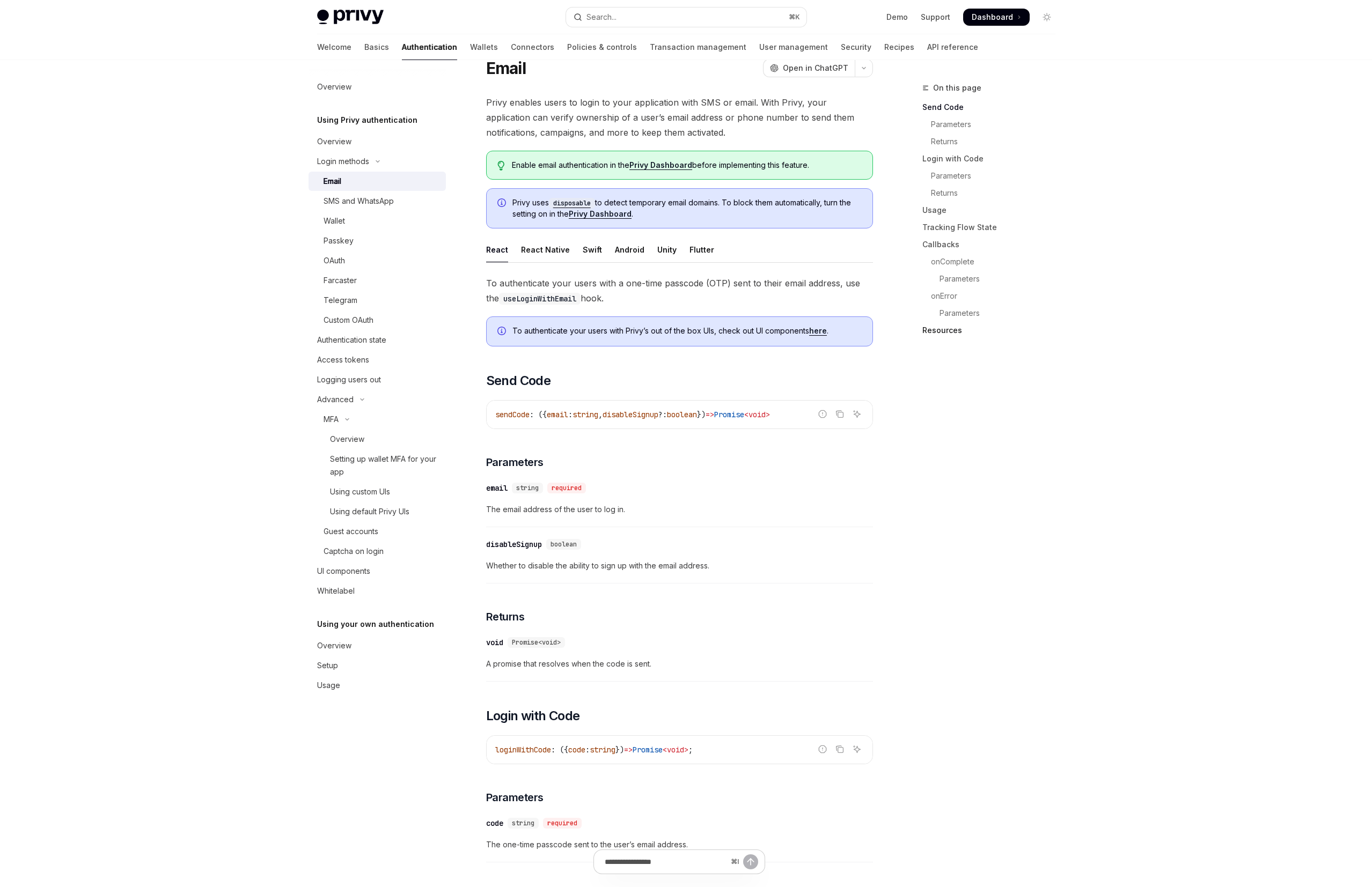
click at [934, 332] on link "Resources" at bounding box center [993, 331] width 142 height 17
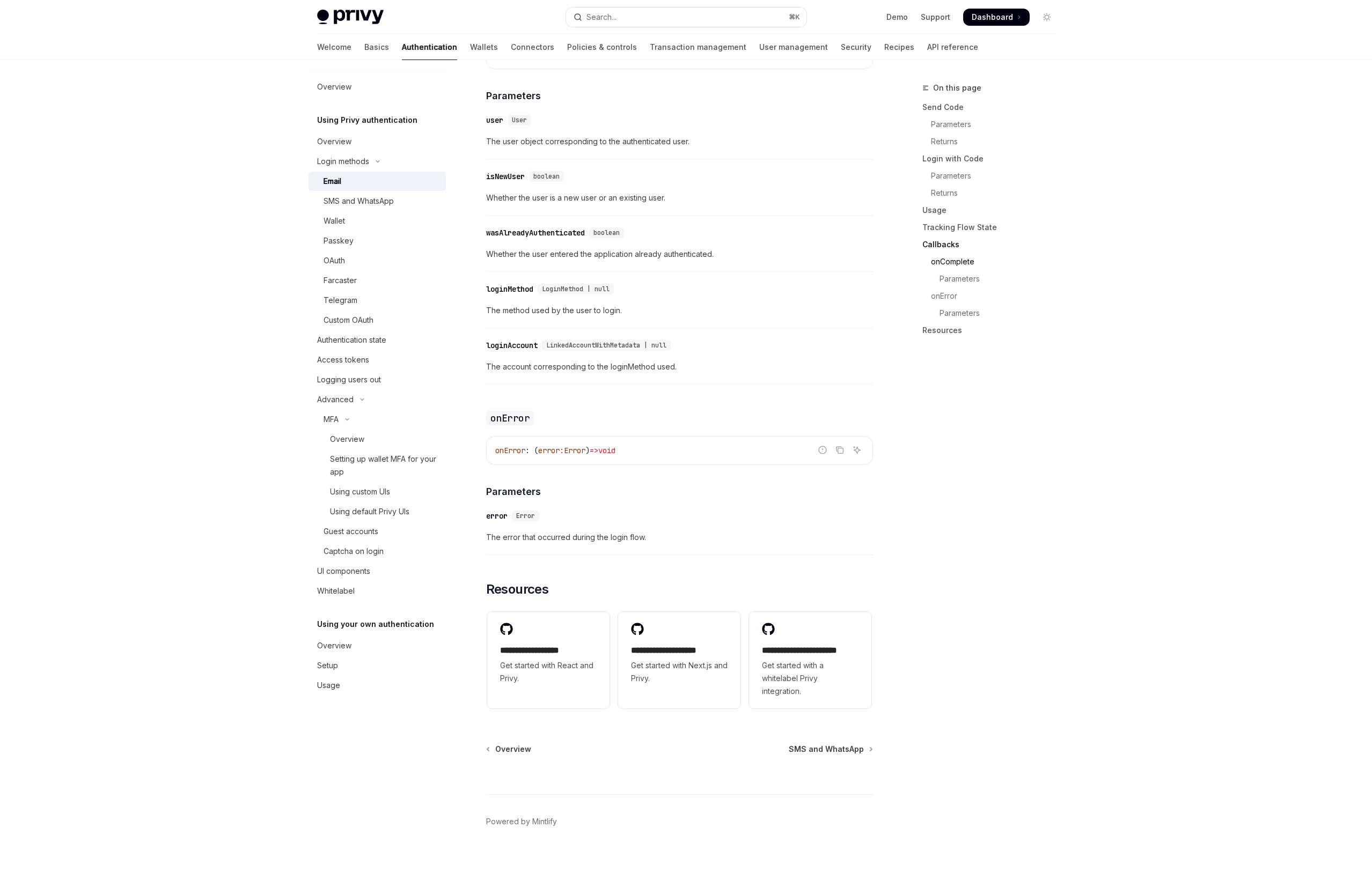
scroll to position [1801, 0]
click at [784, 661] on span "Get started with a whitelabel Privy integration." at bounding box center [810, 679] width 97 height 39
click at [654, 22] on button "Search... ⌘ K" at bounding box center [686, 17] width 240 height 19
type textarea "*"
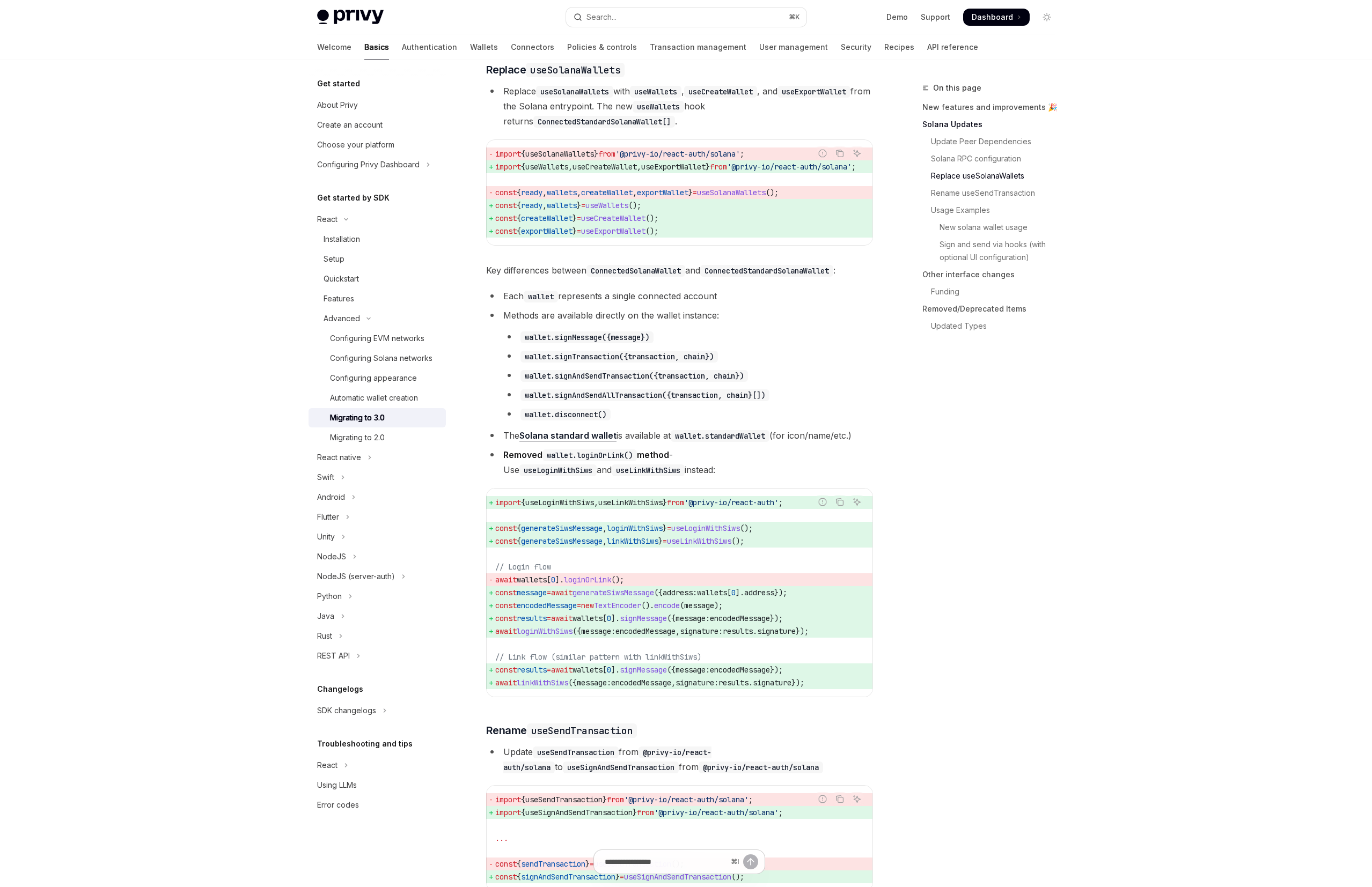
click at [564, 223] on span "createWallet" at bounding box center [546, 218] width 52 height 10
click at [698, 26] on div "Privy Docs home page Search... ⌘ K Demo Support Dashboard Dashboard Search..." at bounding box center [686, 17] width 738 height 34
click at [699, 13] on button "Search... ⌘ K" at bounding box center [686, 17] width 240 height 19
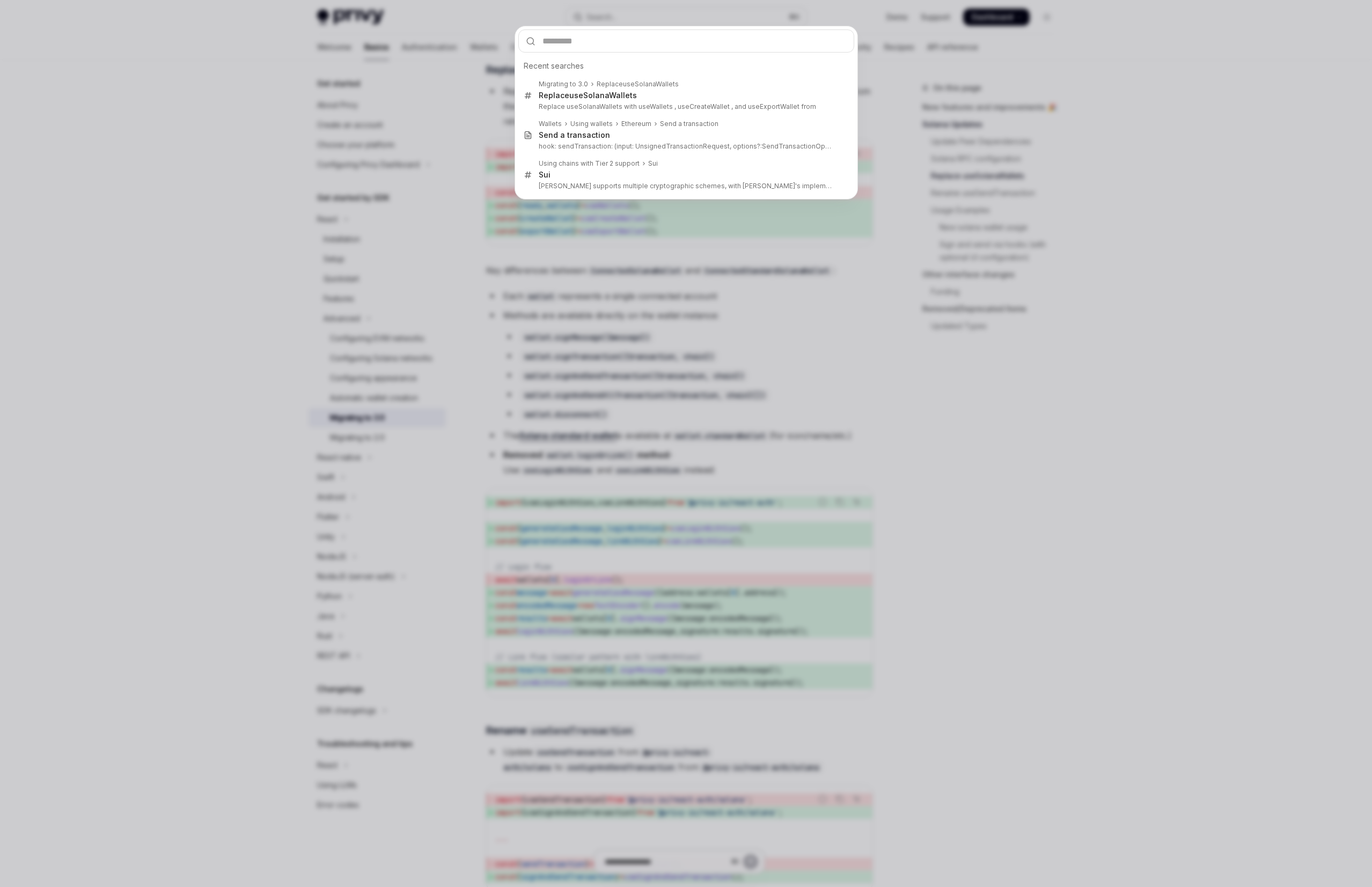
type input "**********"
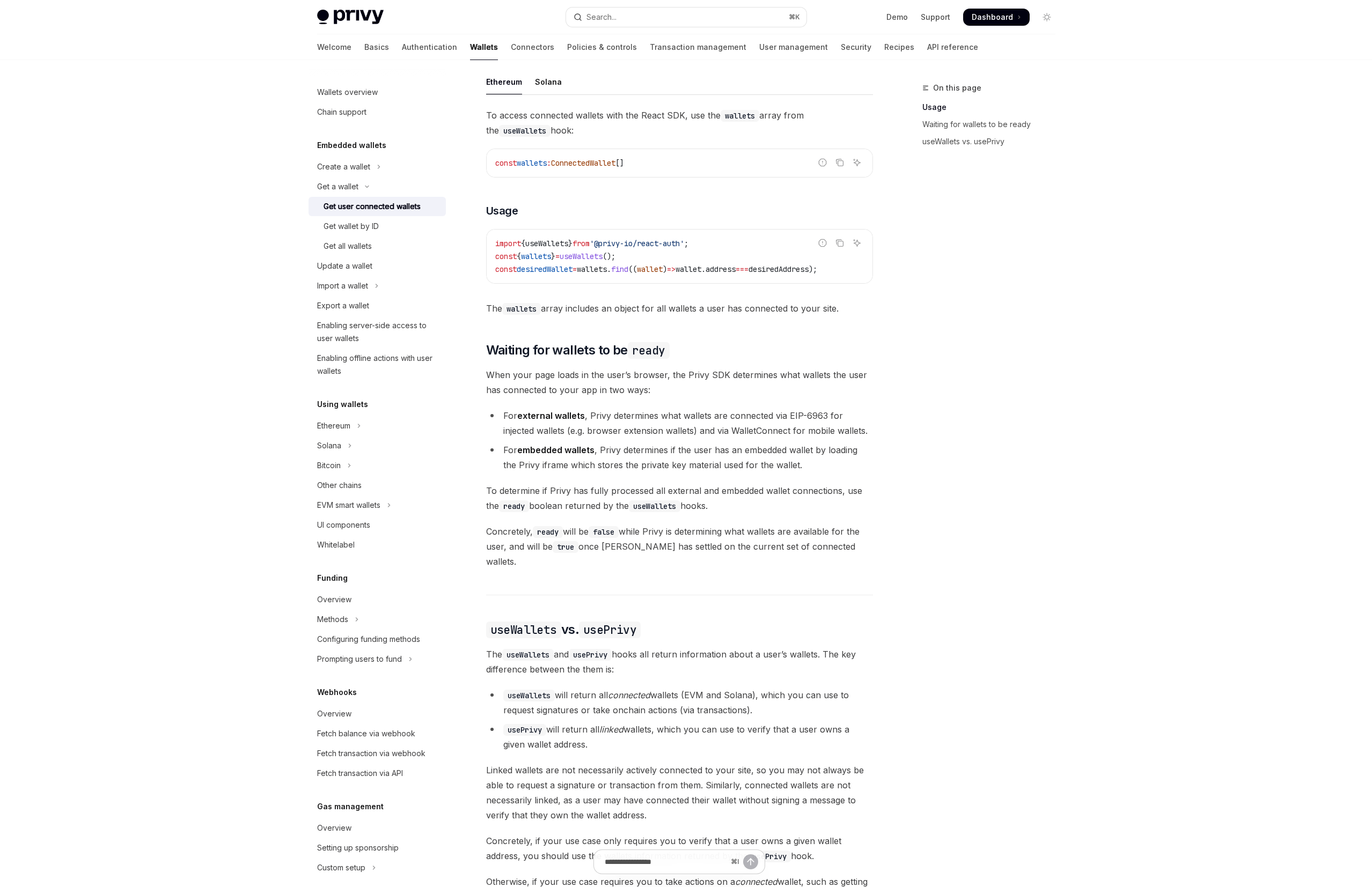
scroll to position [319, 0]
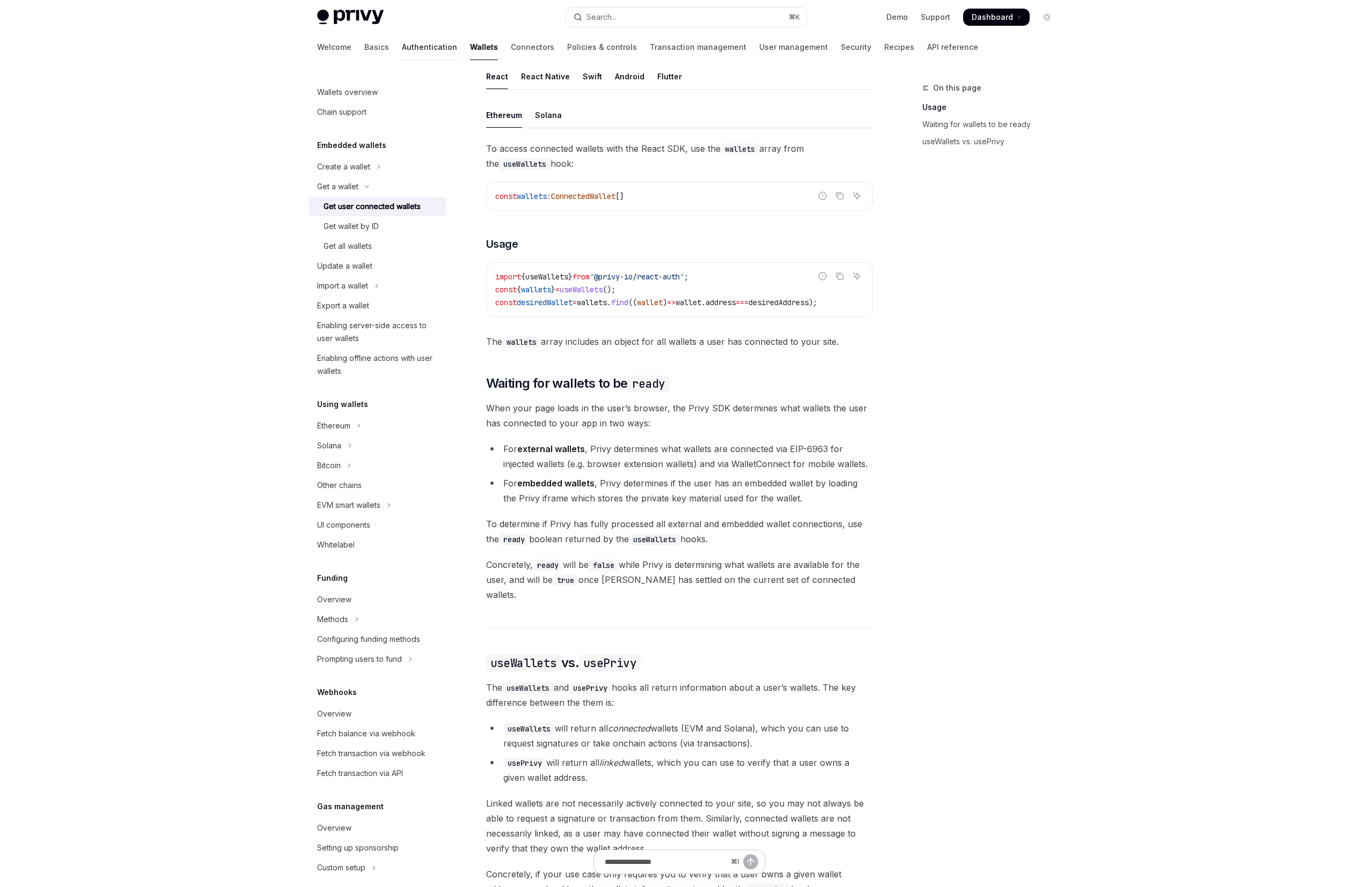
click at [402, 52] on link "Authentication" at bounding box center [429, 47] width 55 height 26
type textarea "*"
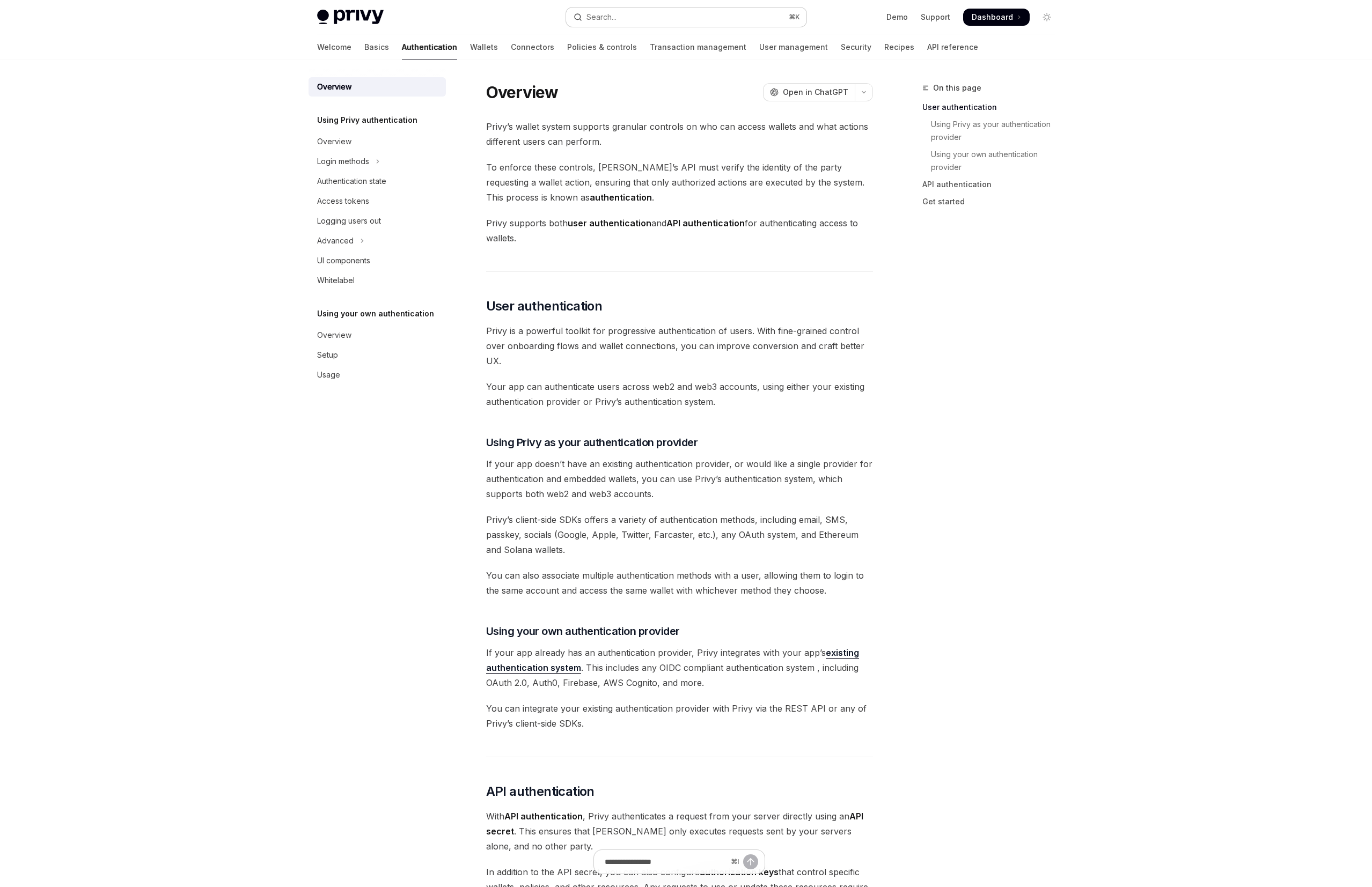
click at [616, 17] on div "Search..." at bounding box center [601, 17] width 30 height 13
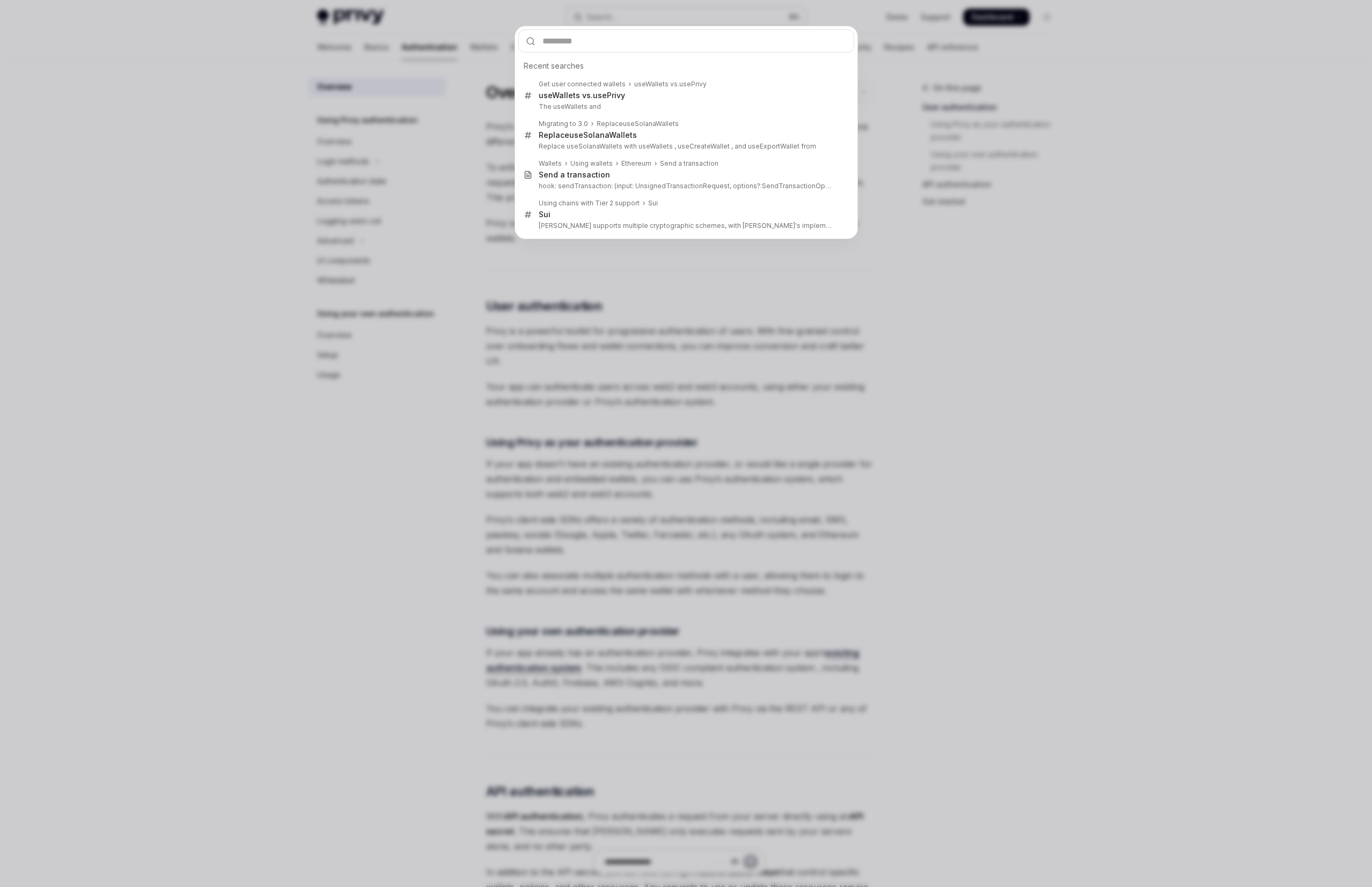
type input "**********"
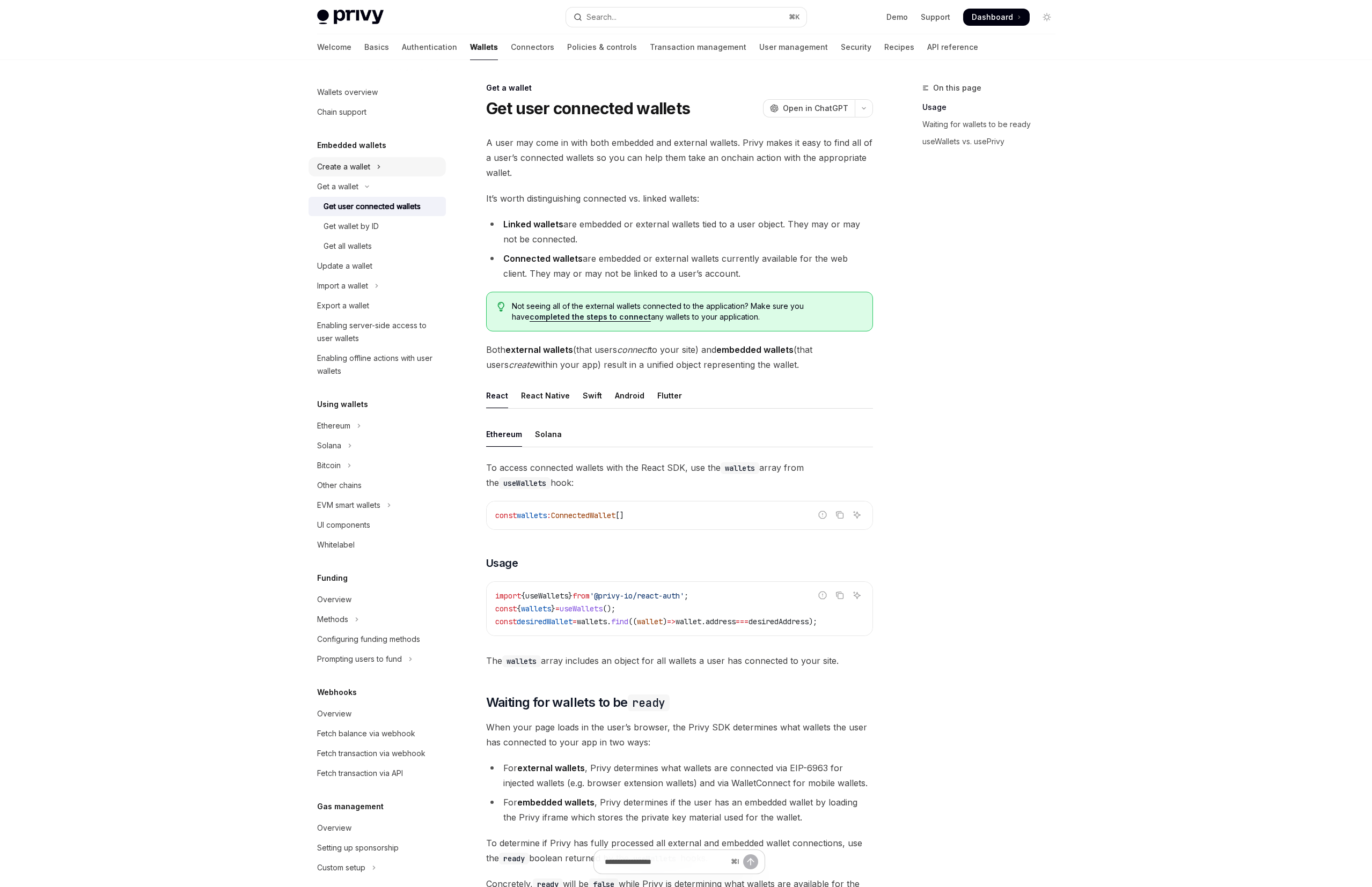
click at [407, 165] on button "Create a wallet" at bounding box center [377, 167] width 137 height 19
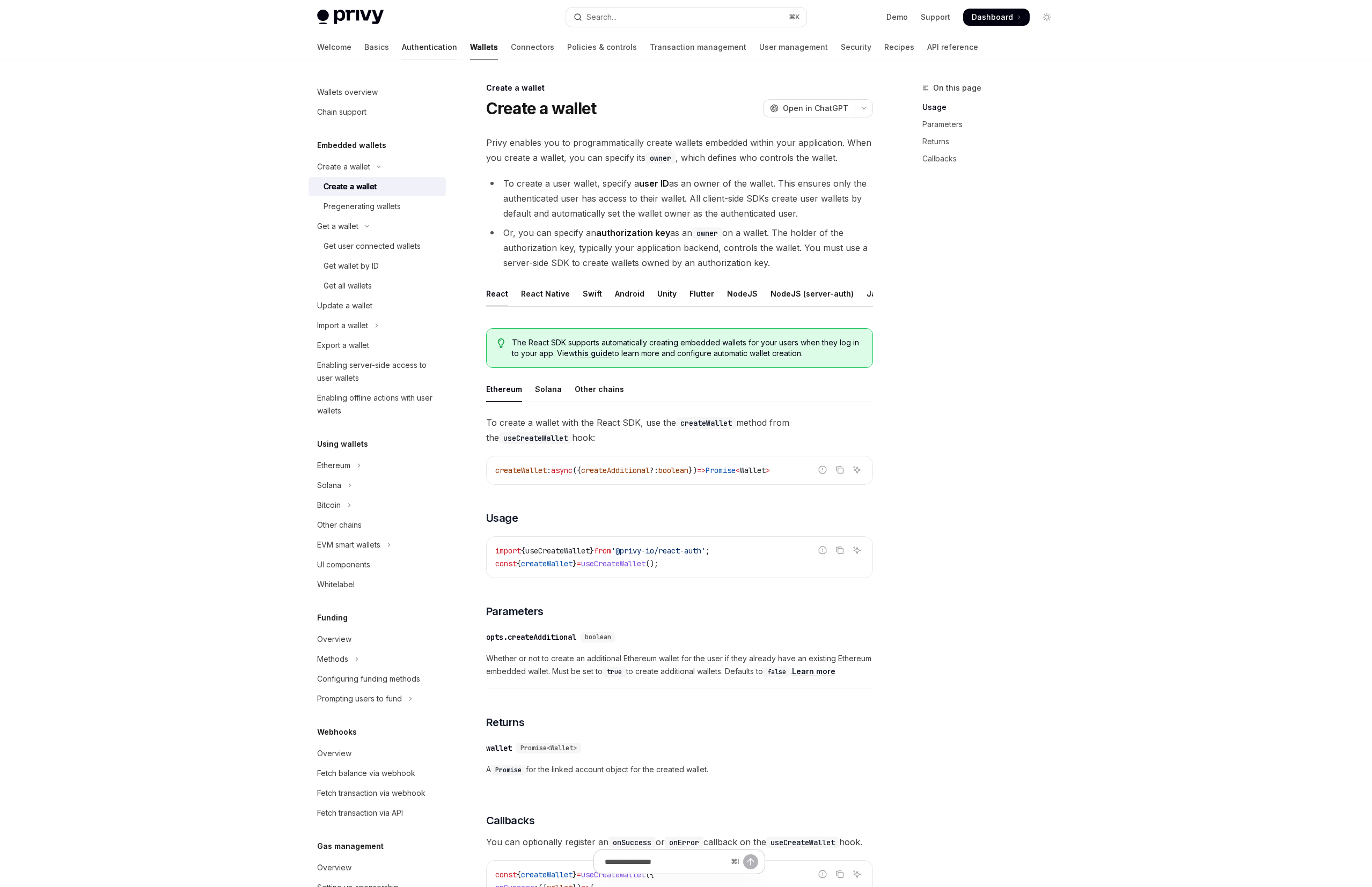
click at [402, 46] on link "Authentication" at bounding box center [429, 47] width 55 height 26
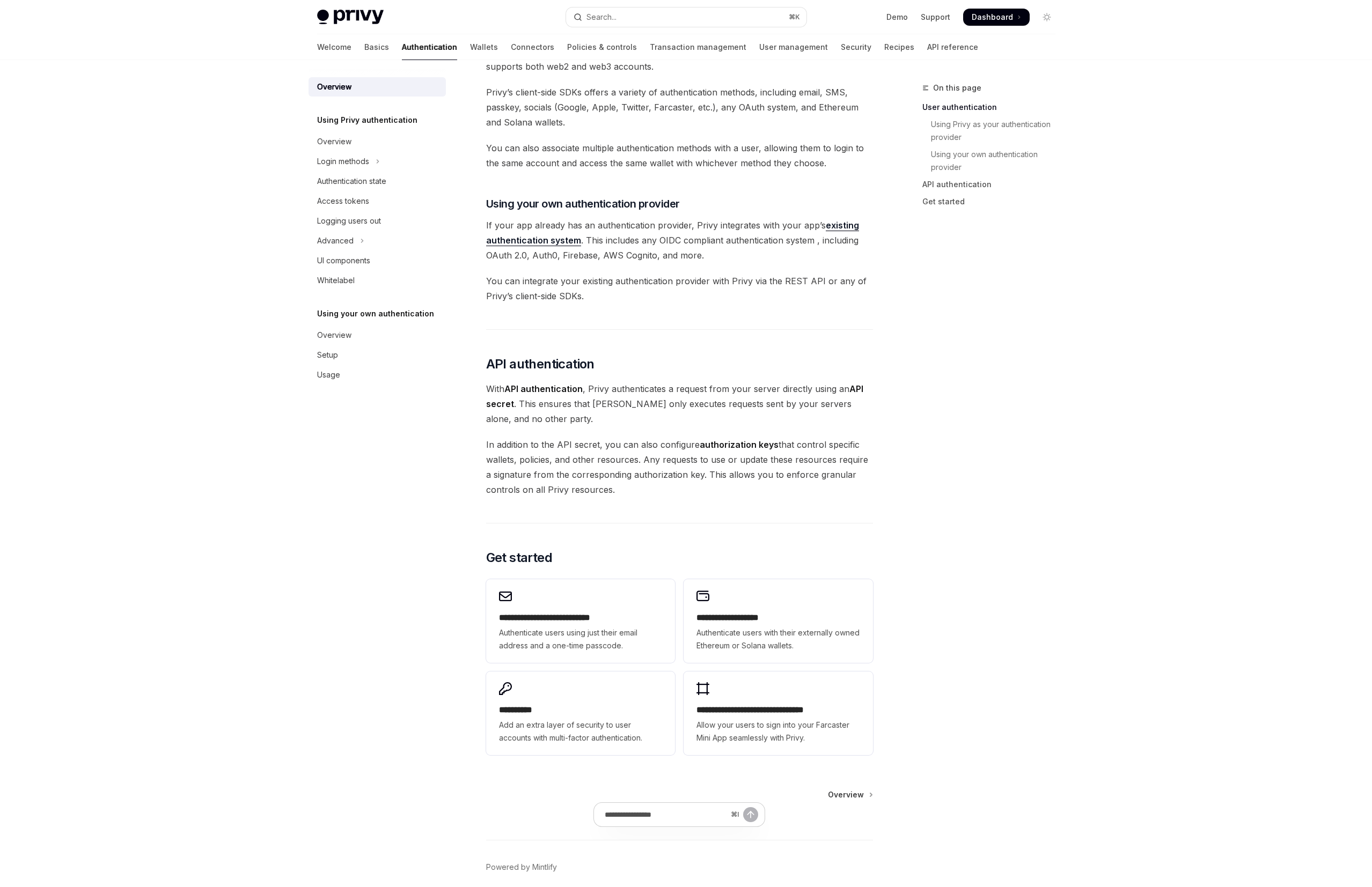
scroll to position [473, 0]
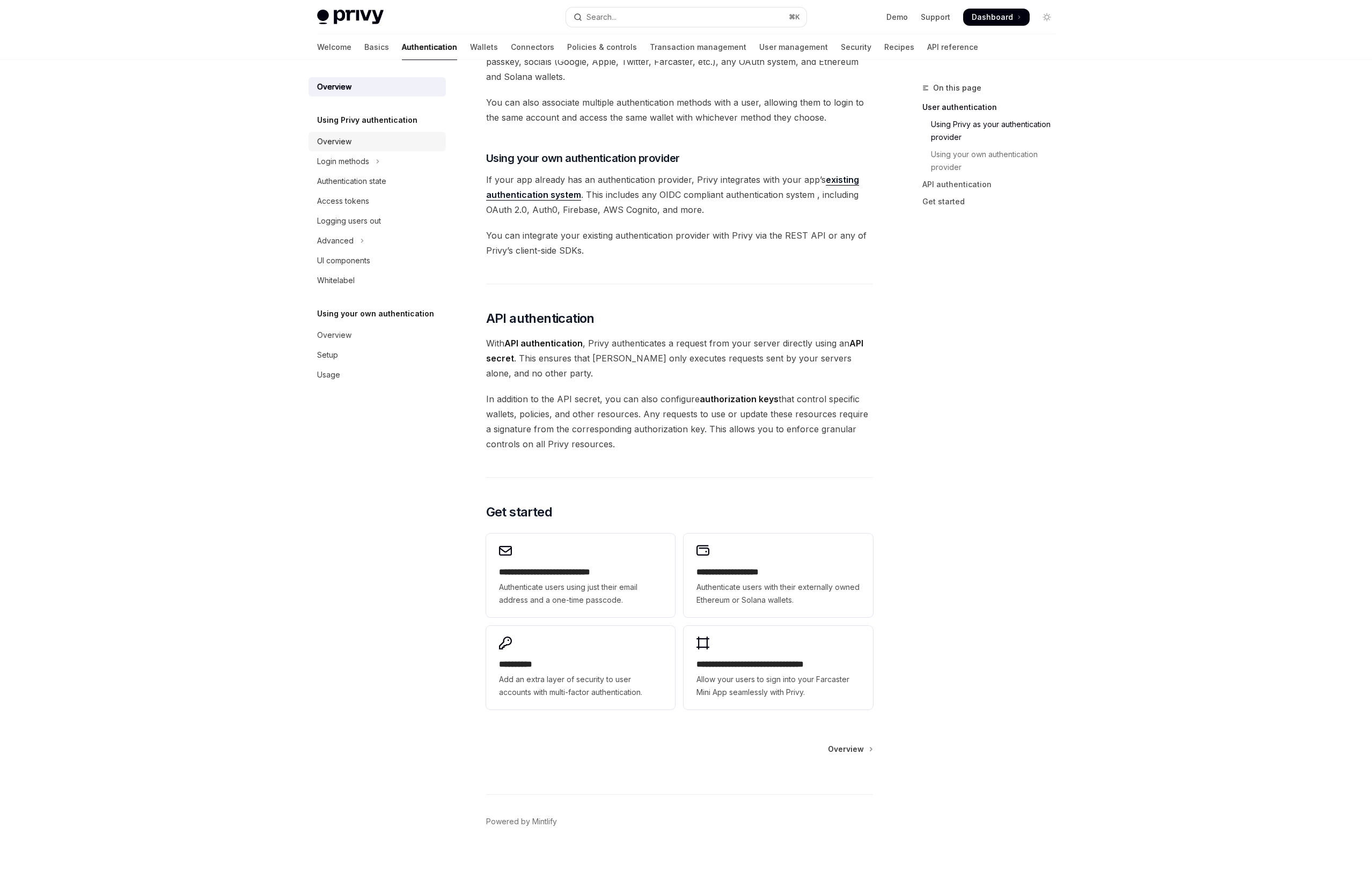
click at [358, 142] on div "Overview" at bounding box center [378, 142] width 122 height 13
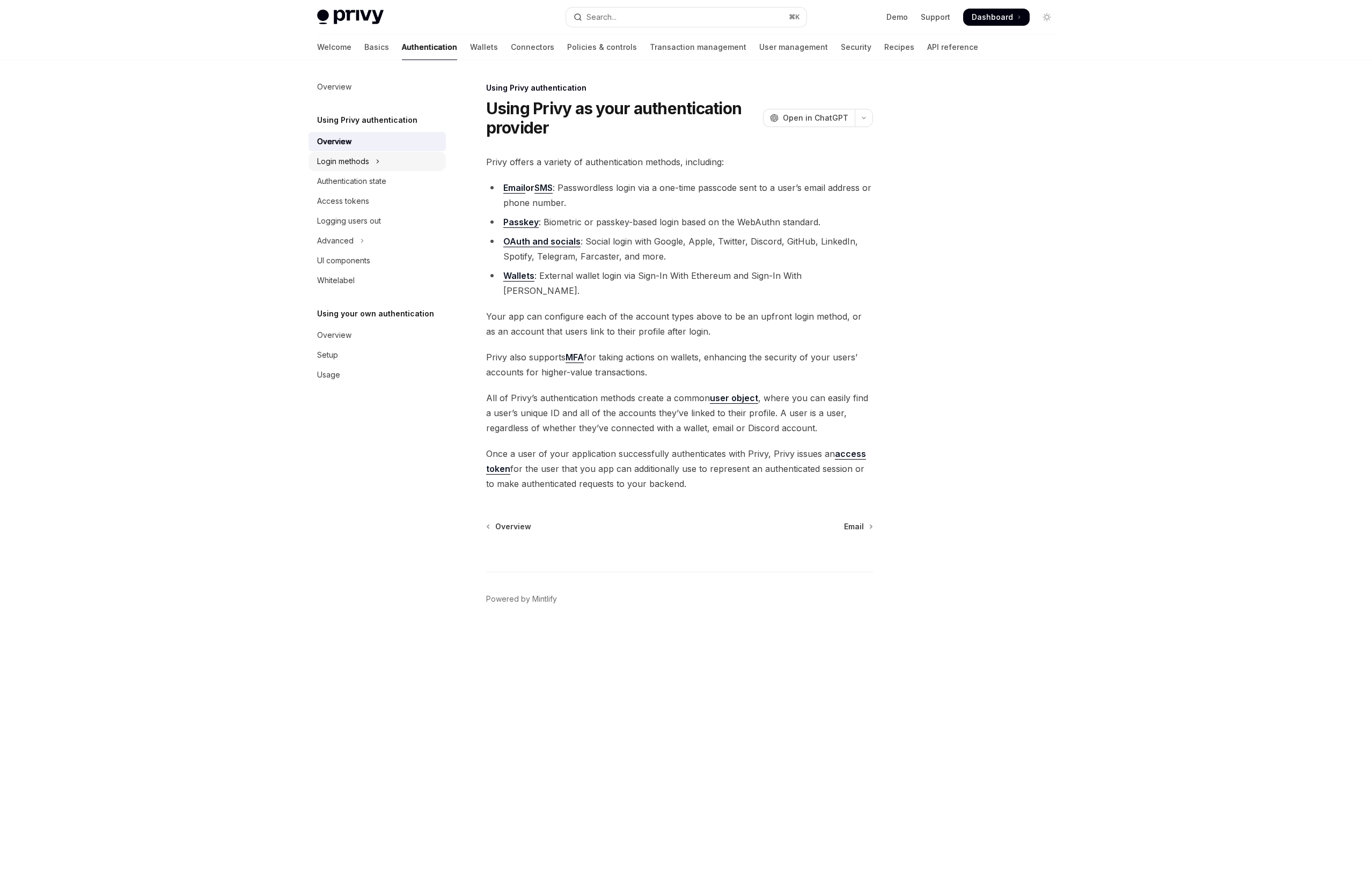
click at [366, 163] on div "Login methods" at bounding box center [343, 161] width 52 height 13
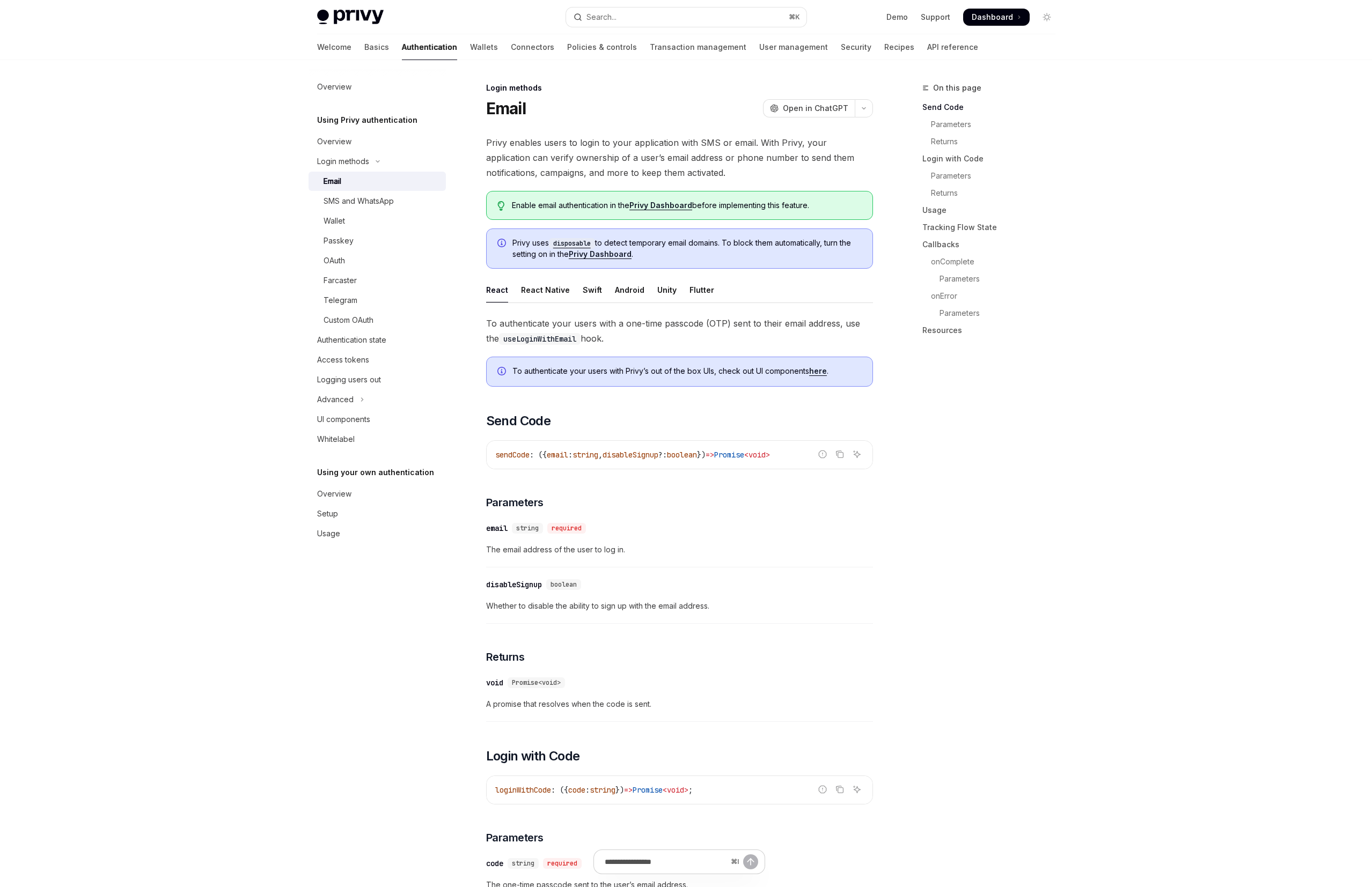
click at [660, 201] on link "Privy Dashboard" at bounding box center [661, 205] width 63 height 10
click at [337, 336] on div "Authentication state" at bounding box center [352, 340] width 69 height 13
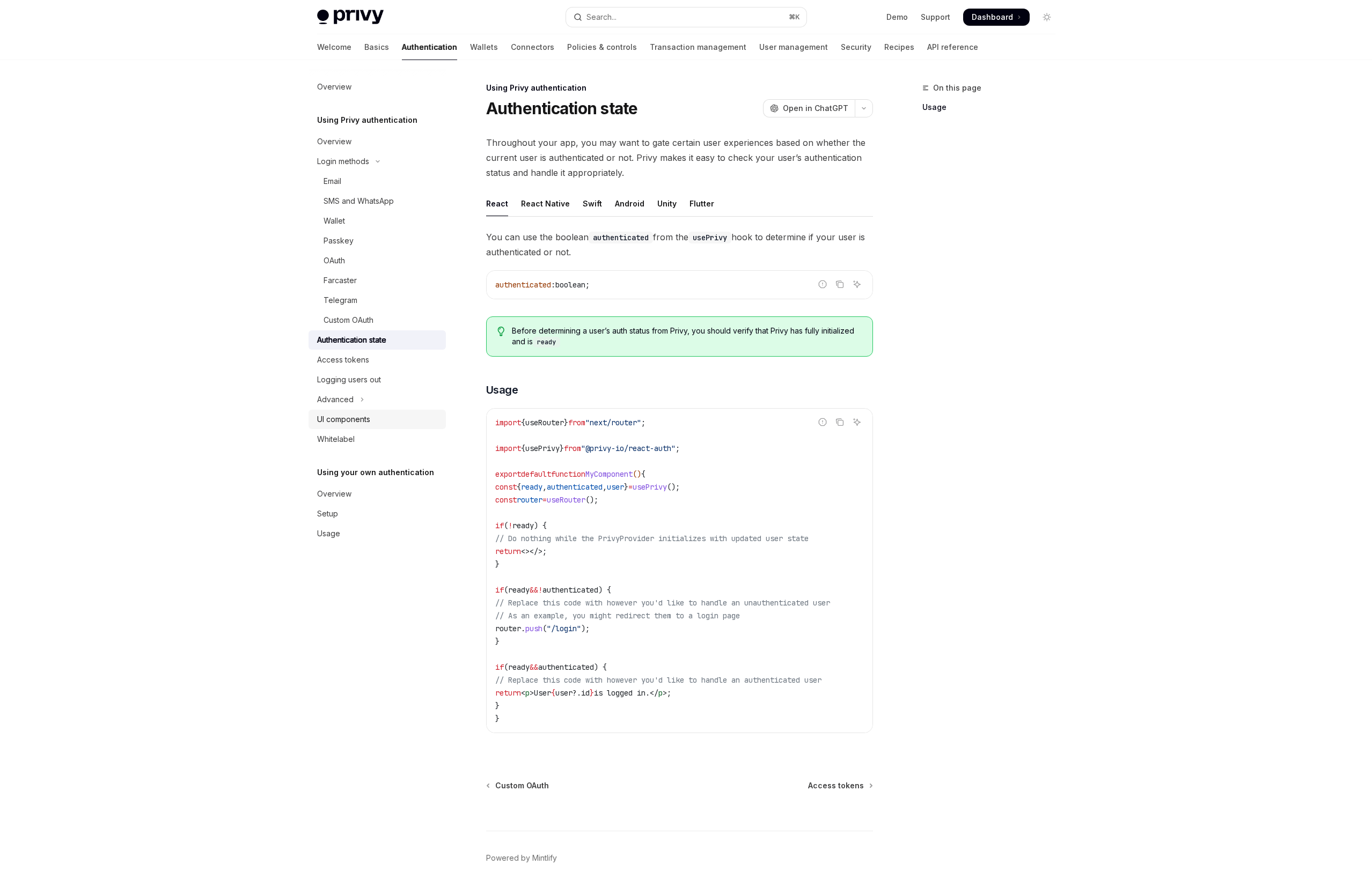
click at [356, 427] on link "UI components" at bounding box center [377, 419] width 137 height 19
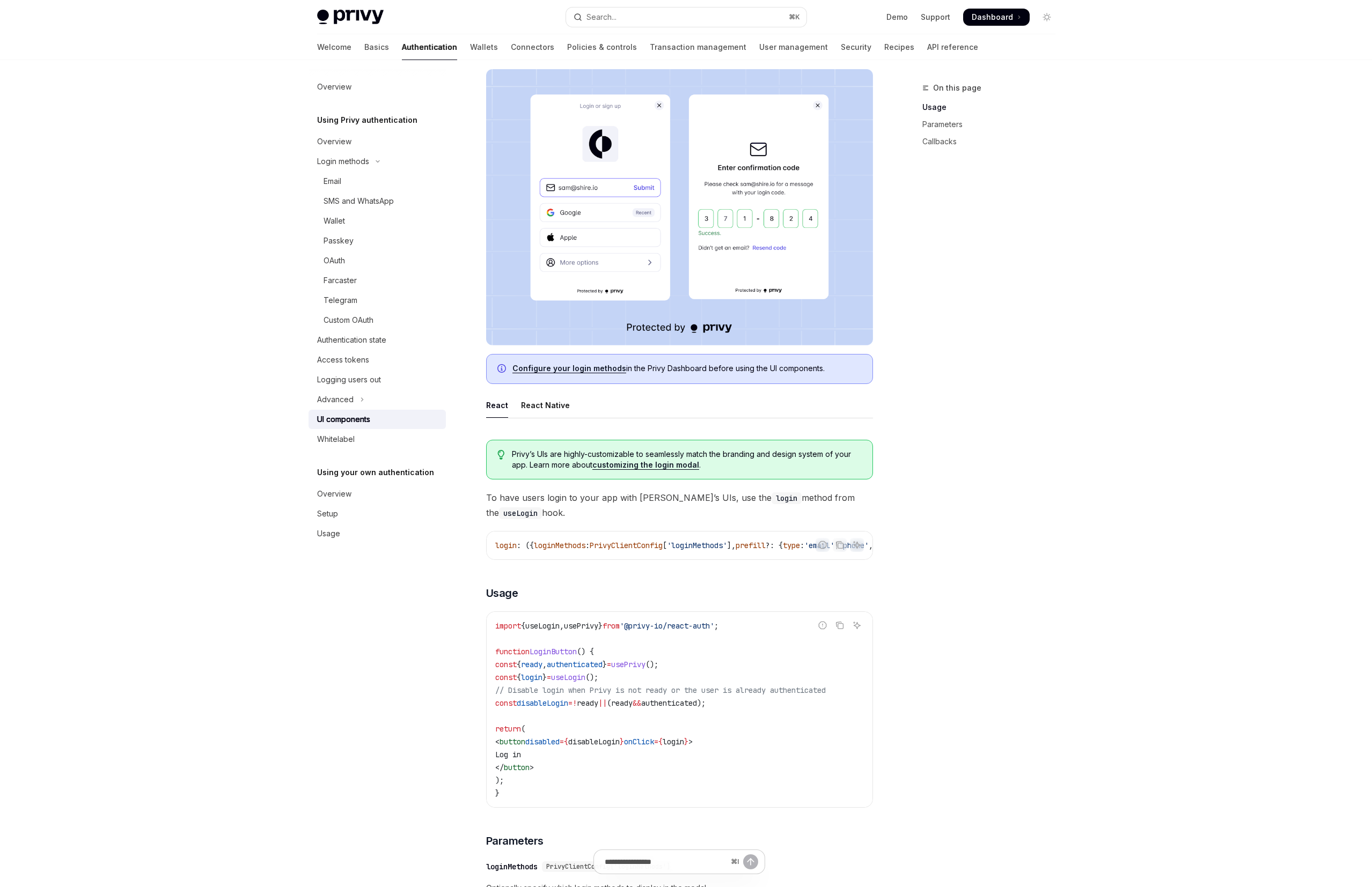
scroll to position [191, 0]
drag, startPoint x: 657, startPoint y: 680, endPoint x: 513, endPoint y: 678, distance: 144.0
click at [513, 678] on code "import { useLogin , usePrivy } from '@privy-io/react-auth' ; function LoginButt…" at bounding box center [679, 707] width 369 height 180
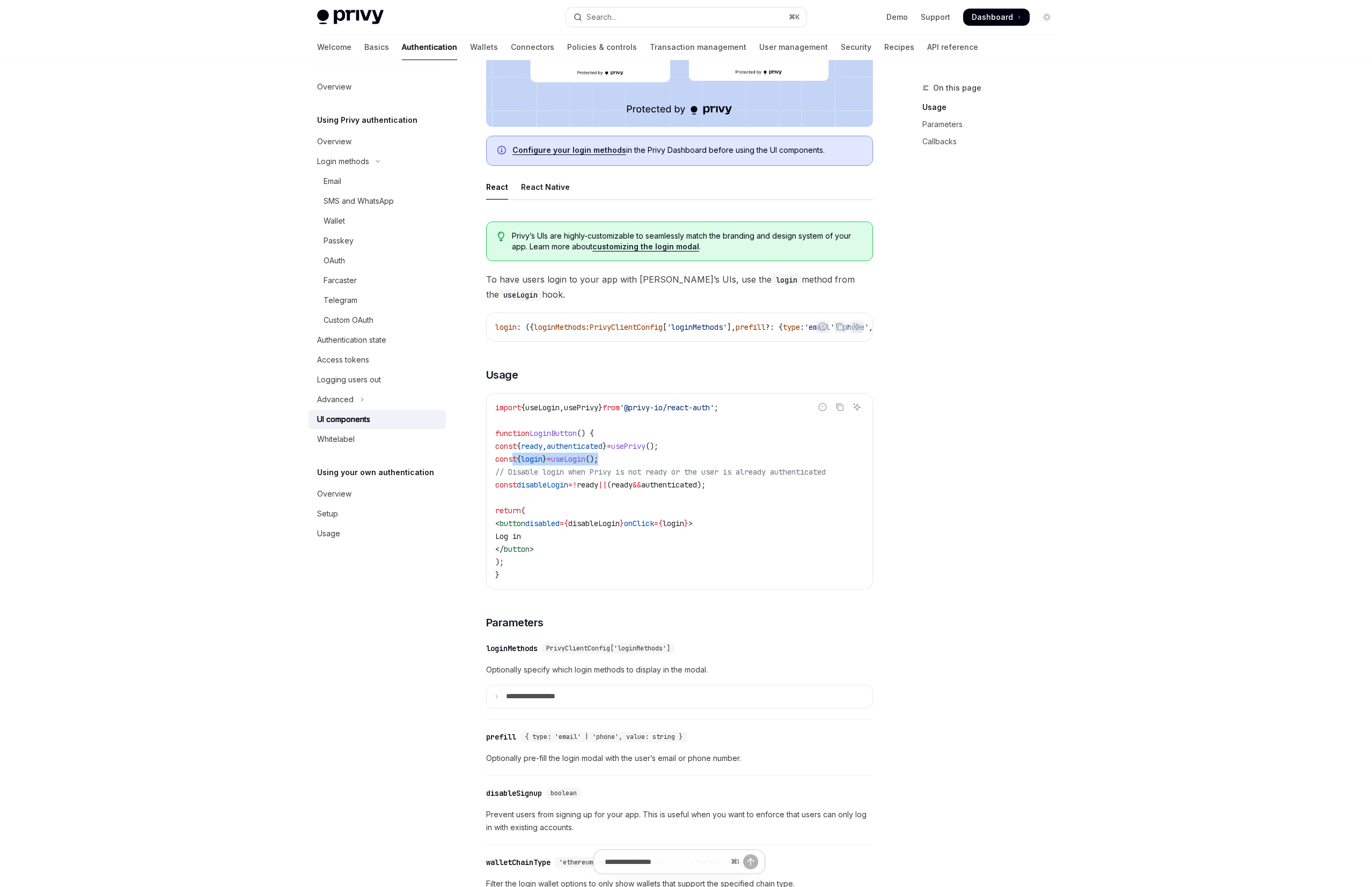
scroll to position [407, 0]
click at [661, 469] on code "import { useLogin , usePrivy } from '@privy-io/react-auth' ; function LoginButt…" at bounding box center [679, 490] width 369 height 180
drag, startPoint x: 677, startPoint y: 454, endPoint x: 583, endPoint y: 456, distance: 94.0
click at [583, 456] on code "import { useLogin , usePrivy } from '@privy-io/react-auth' ; function LoginButt…" at bounding box center [679, 490] width 369 height 180
drag, startPoint x: 647, startPoint y: 465, endPoint x: 509, endPoint y: 464, distance: 138.0
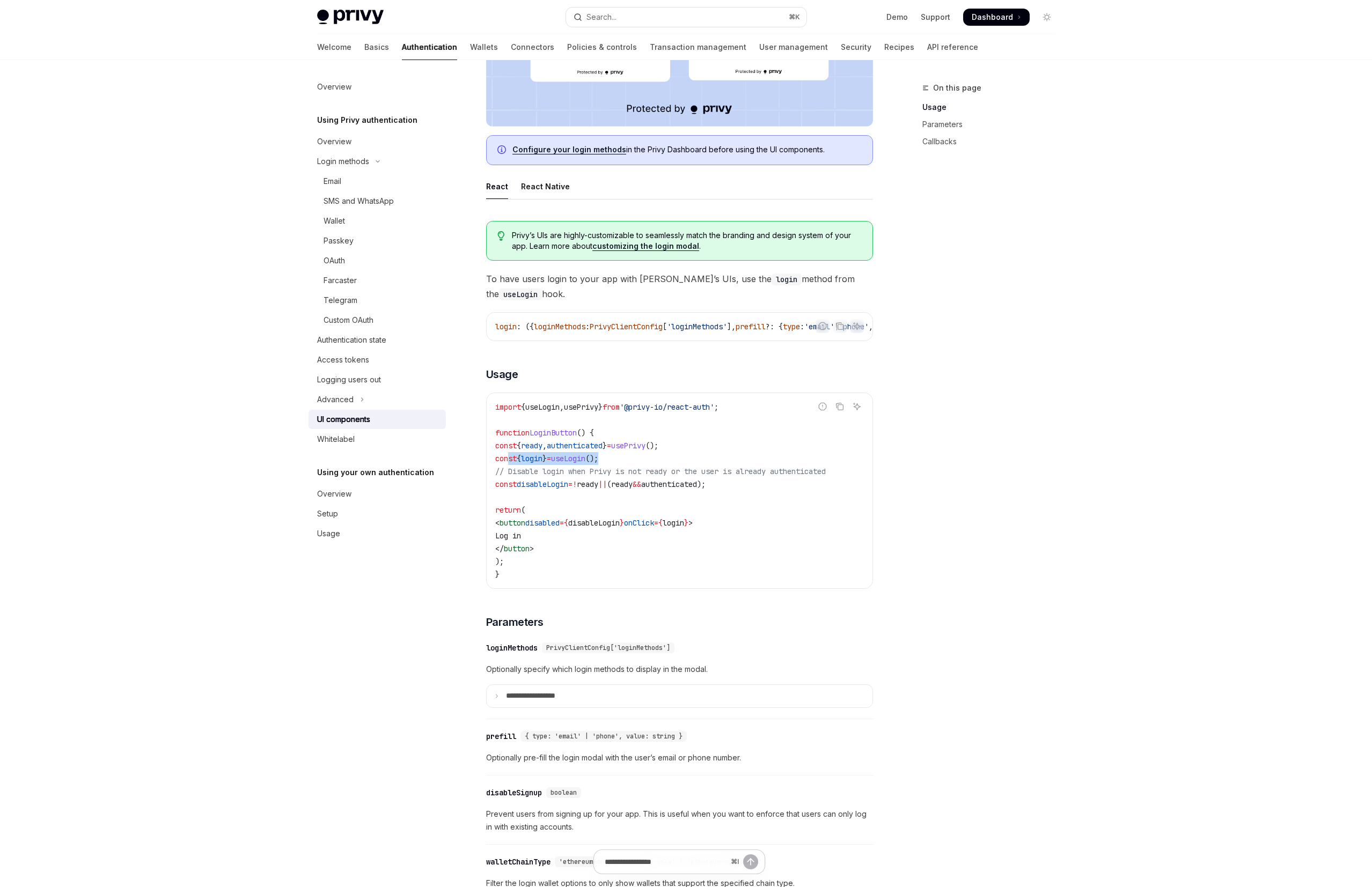
click at [509, 464] on code "import { useLogin , usePrivy } from '@privy-io/react-auth' ; function LoginButt…" at bounding box center [679, 490] width 369 height 180
copy span "const { login } = useLogin ();"
click at [525, 717] on div "**********" at bounding box center [679, 678] width 387 height 83
click at [526, 708] on summary "**********" at bounding box center [679, 696] width 386 height 23
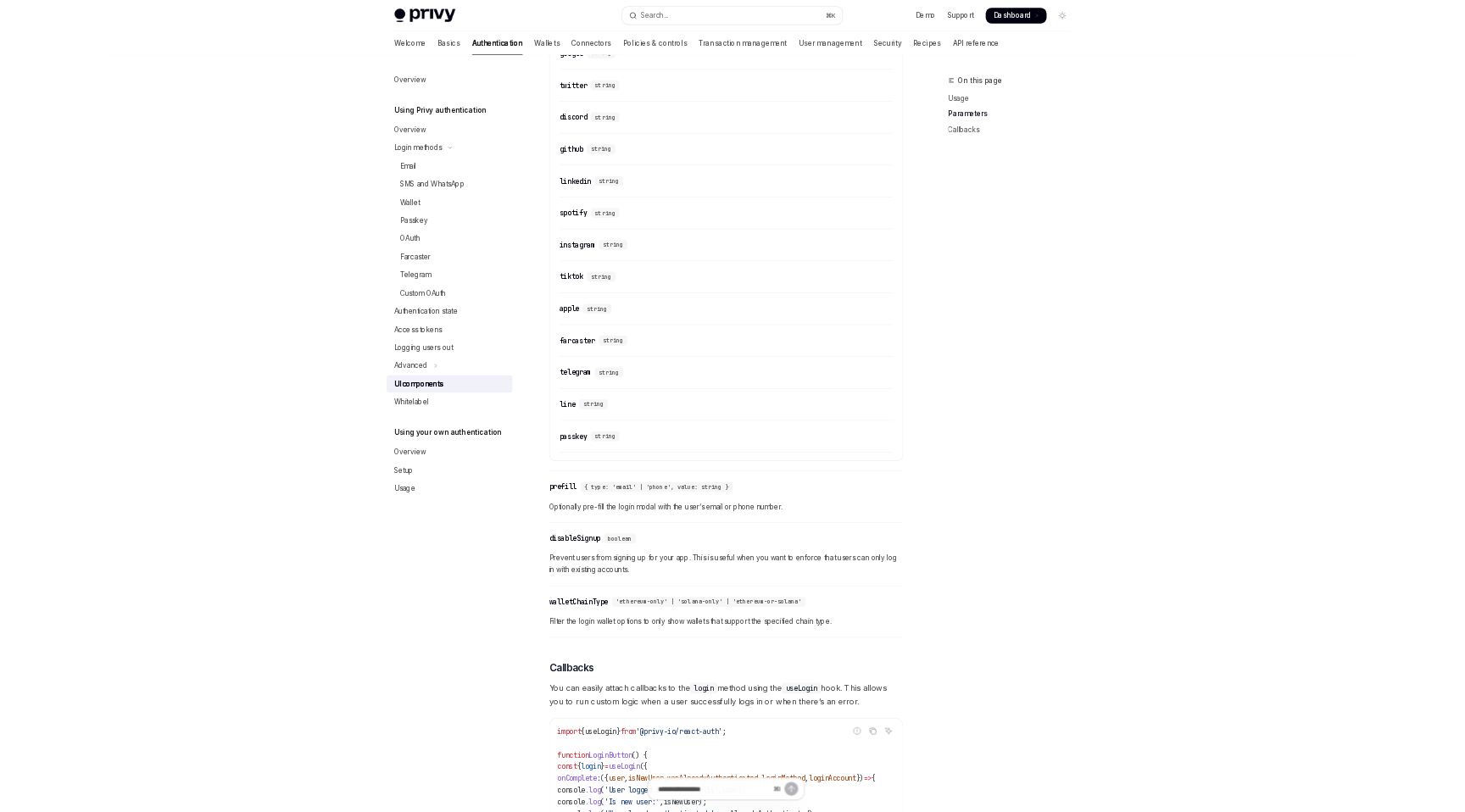
scroll to position [1889, 0]
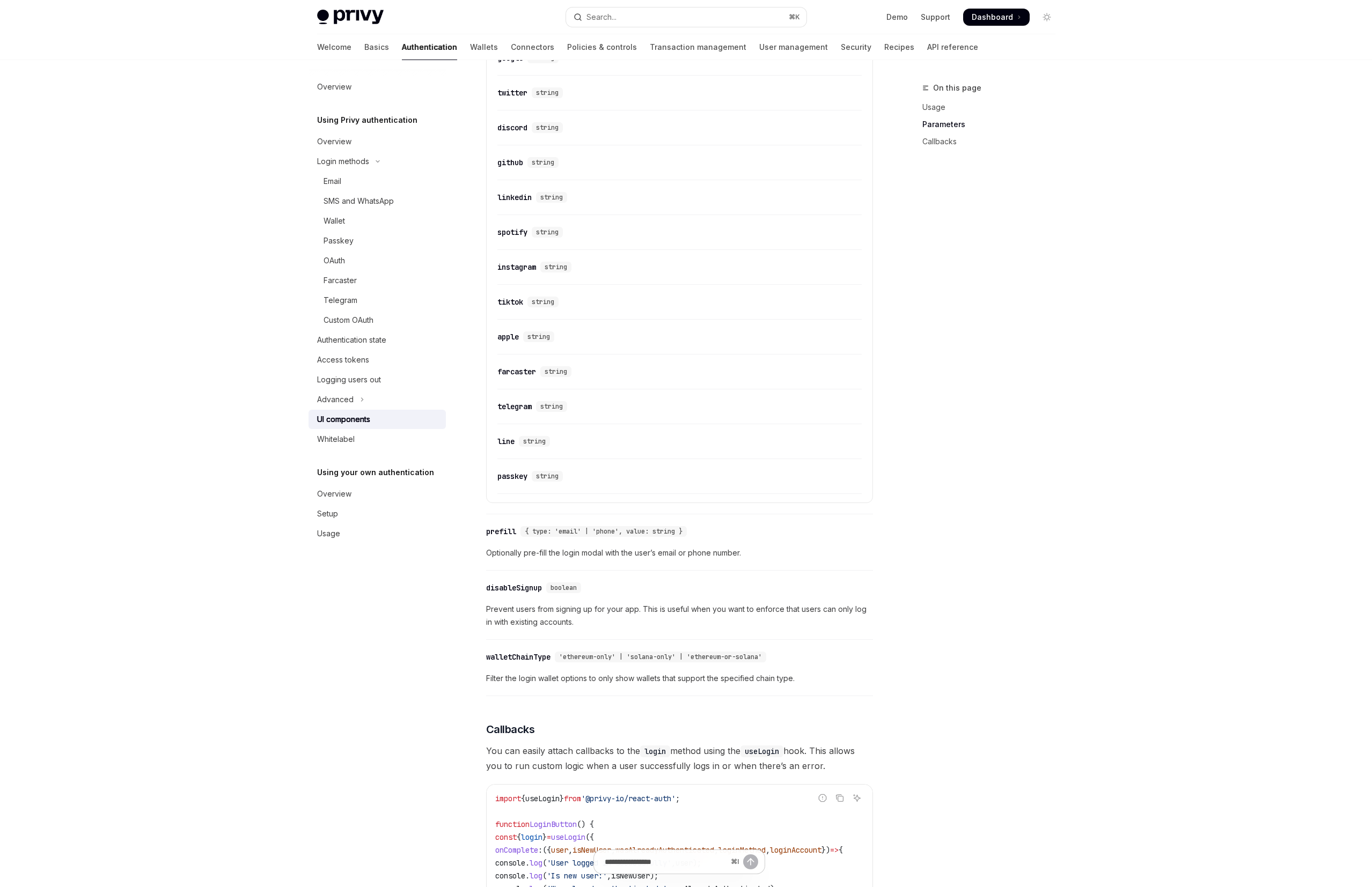
type textarea "*"
